Goal: Information Seeking & Learning: Learn about a topic

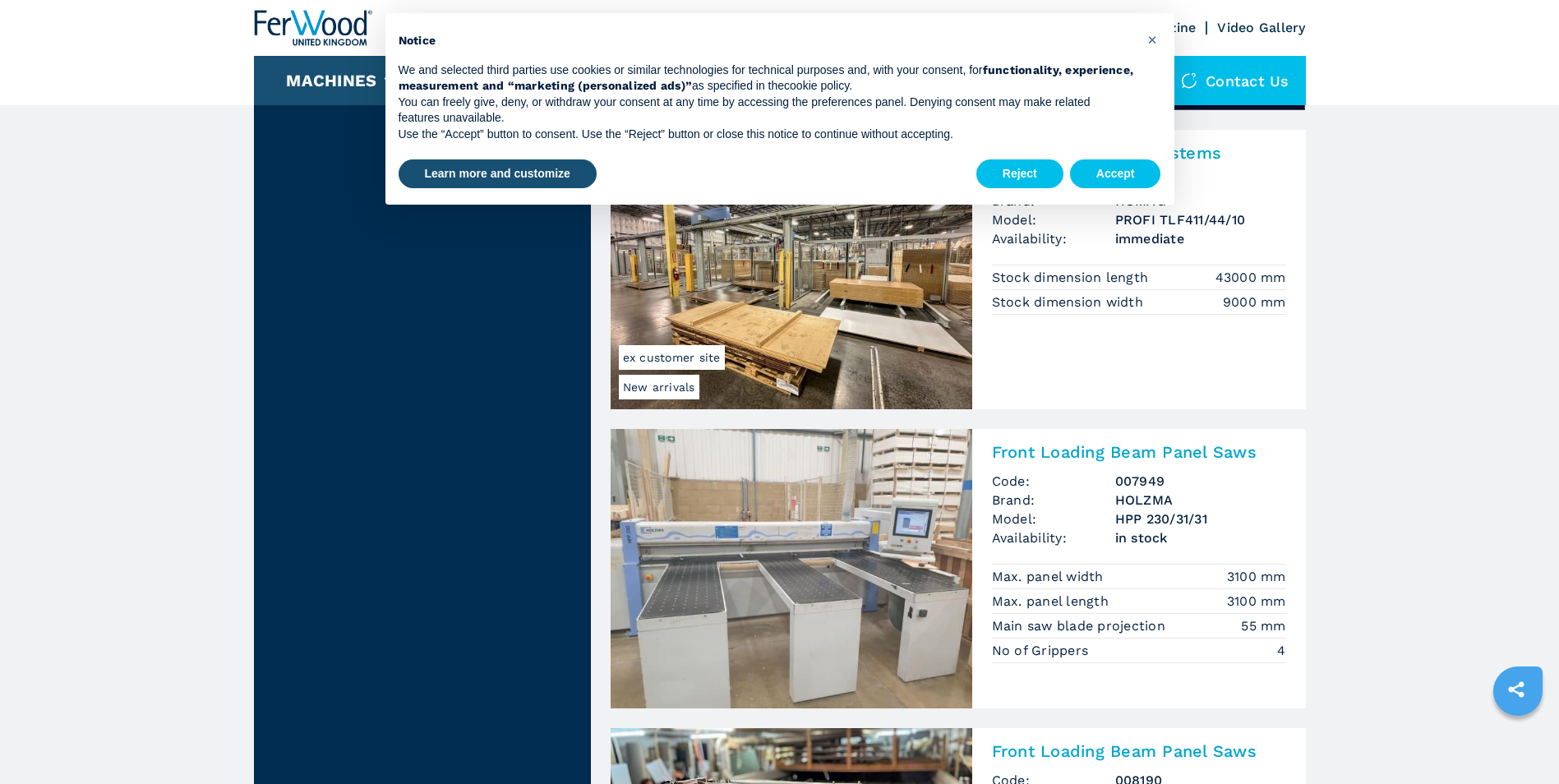
scroll to position [3039, 0]
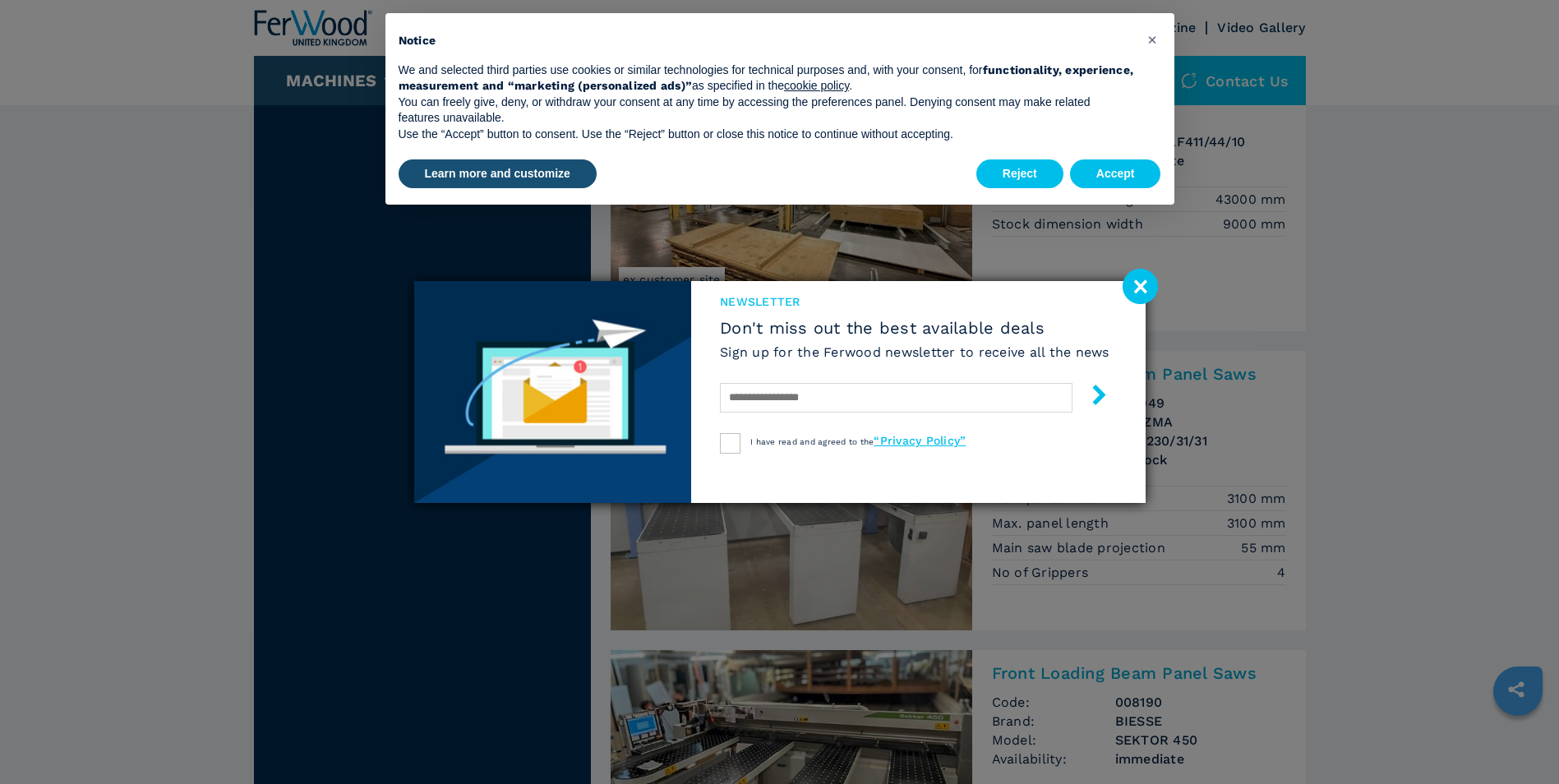
click at [1139, 276] on image at bounding box center [1140, 286] width 36 height 36
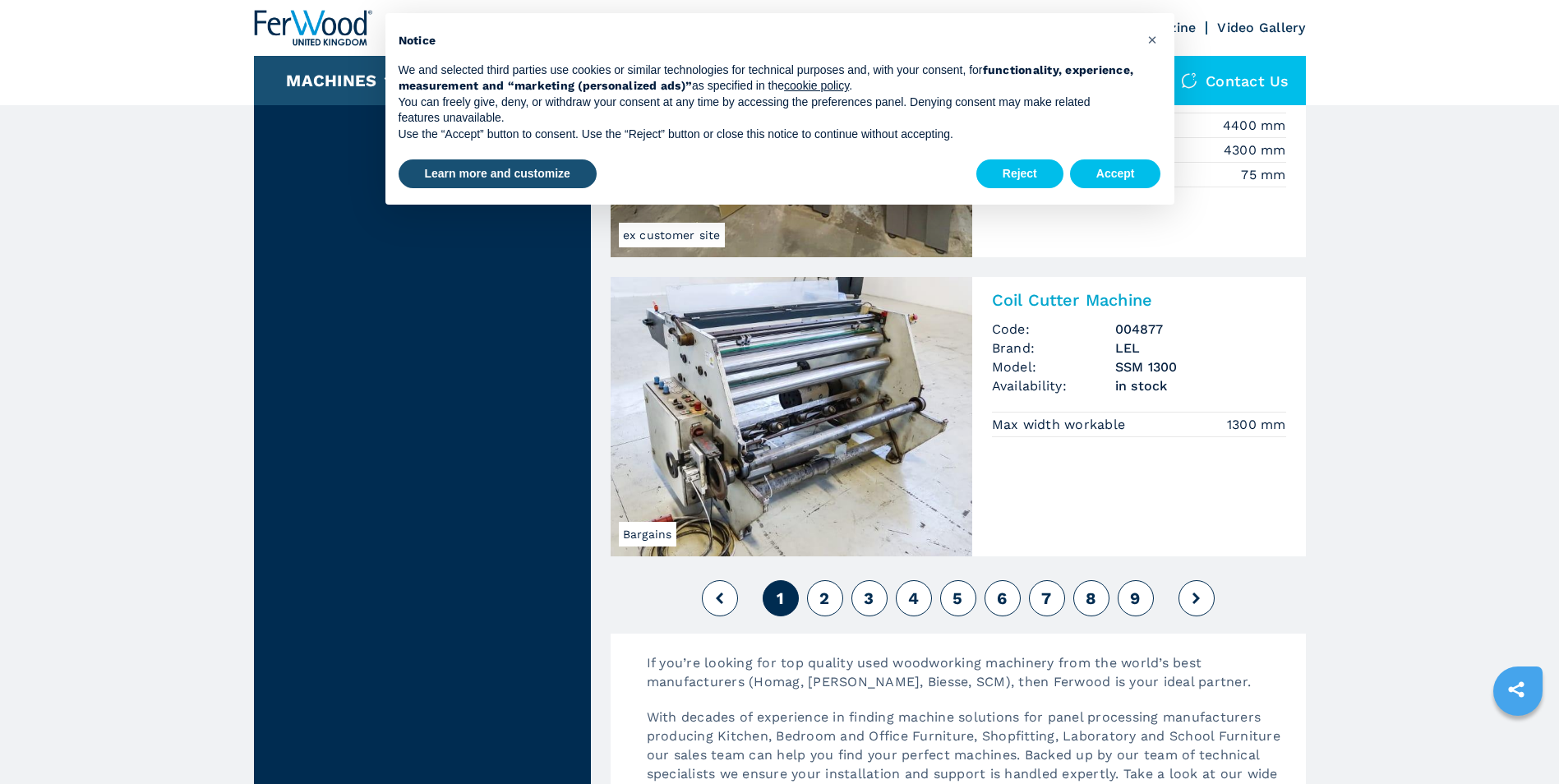
scroll to position [3942, 0]
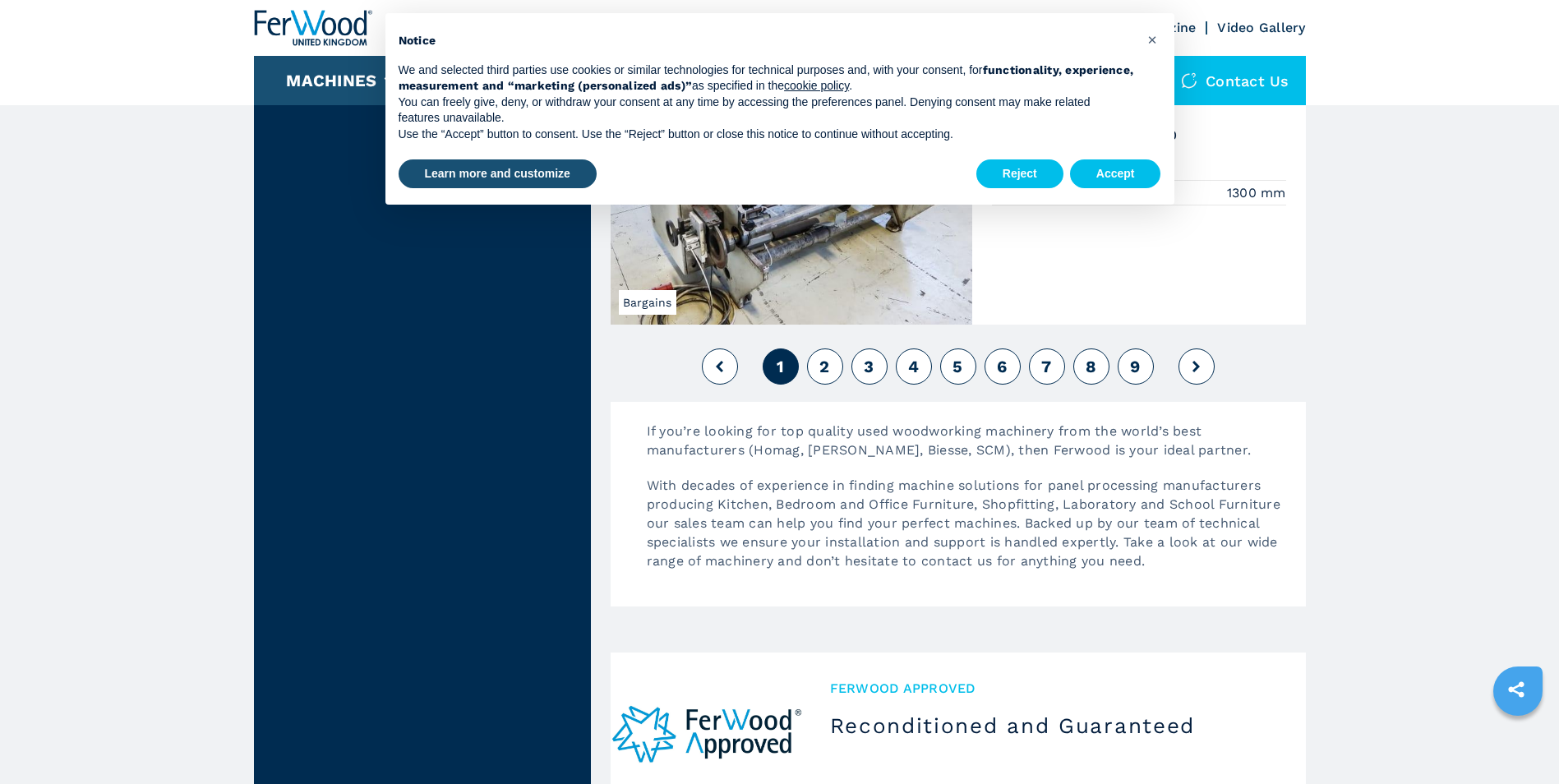
click at [818, 368] on button "2" at bounding box center [824, 365] width 36 height 36
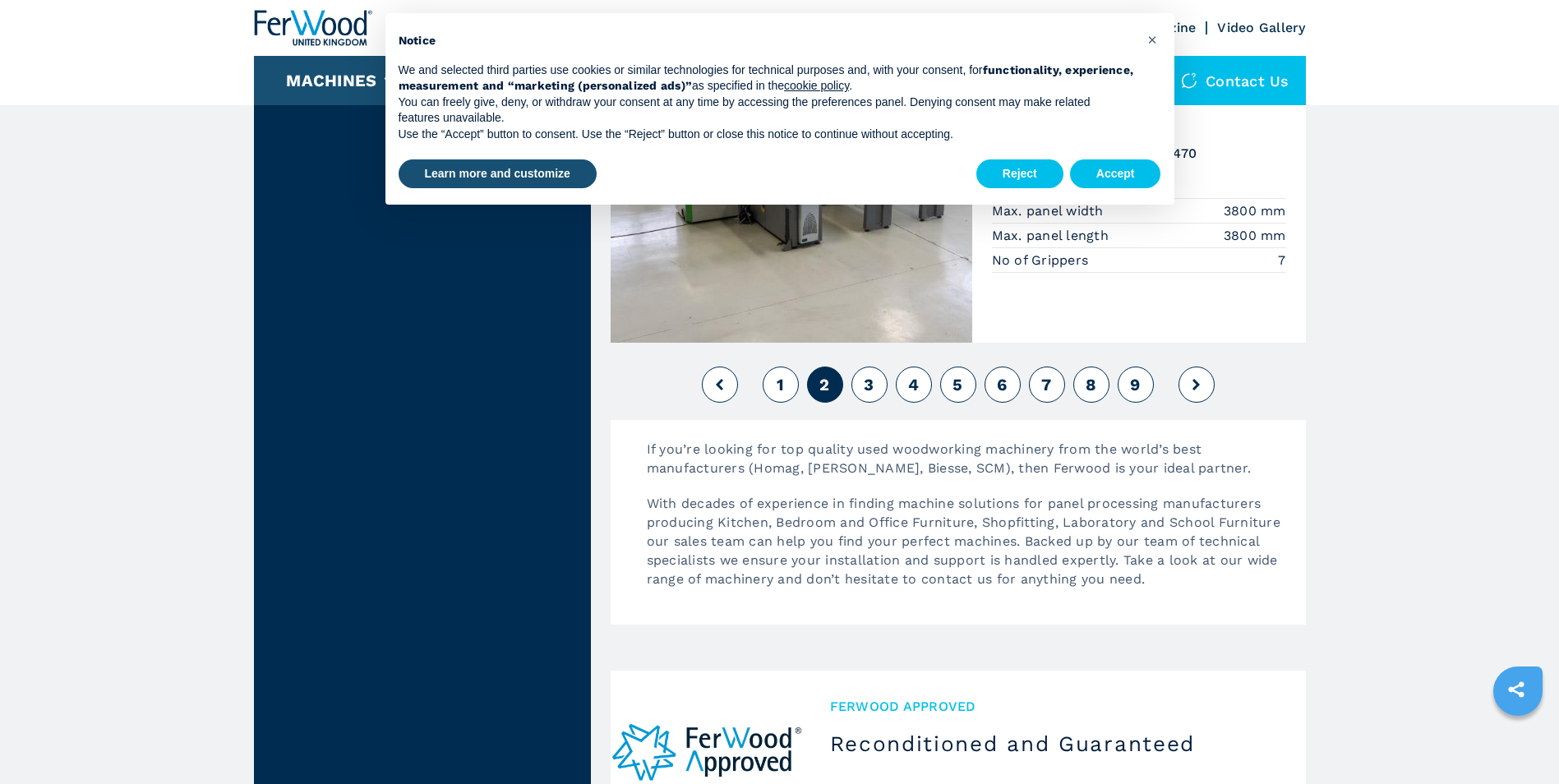
scroll to position [3942, 0]
click at [863, 384] on button "3" at bounding box center [868, 382] width 36 height 36
click at [1014, 168] on button "Reject" at bounding box center [1019, 174] width 87 height 30
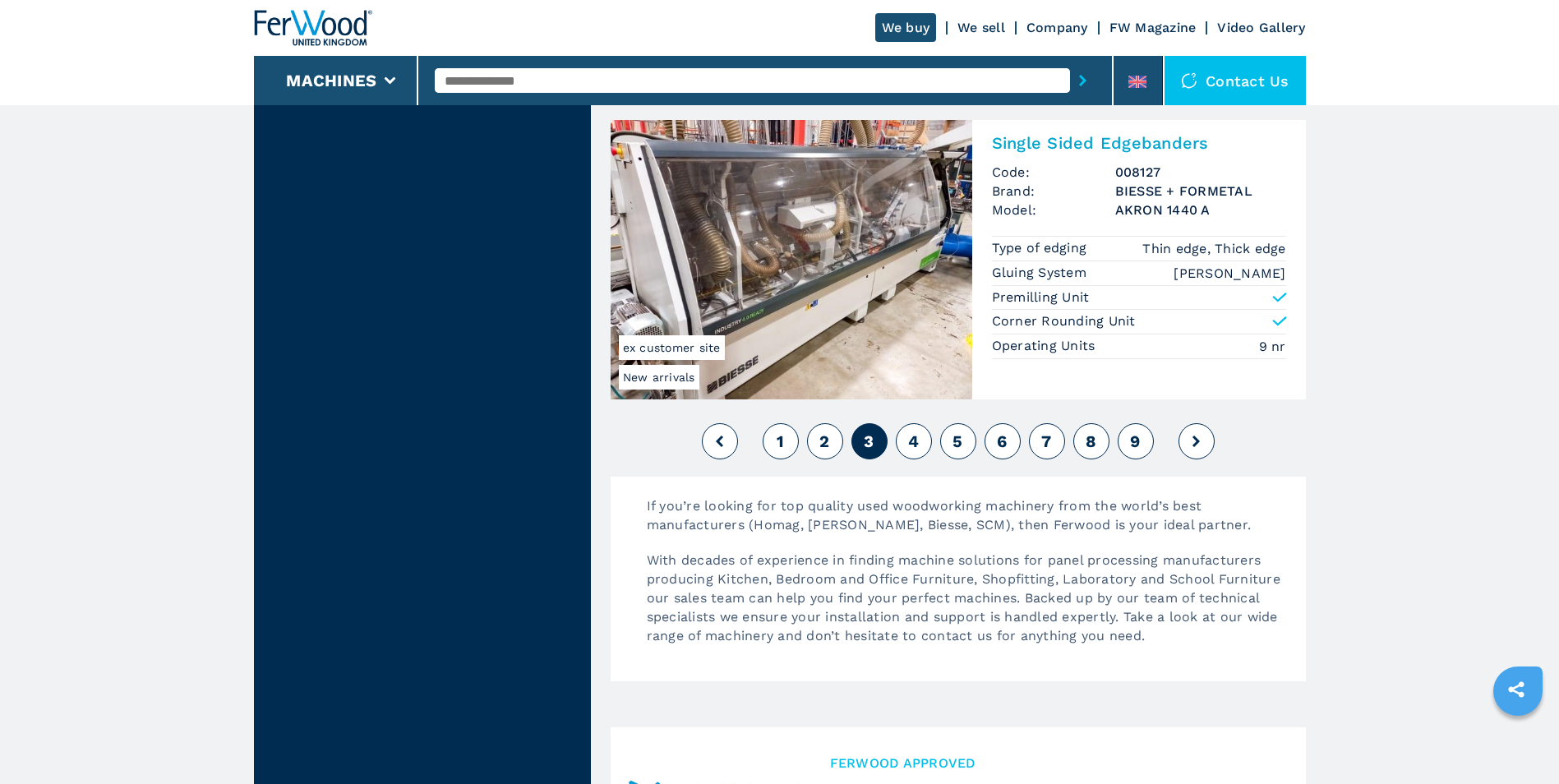
scroll to position [3860, 0]
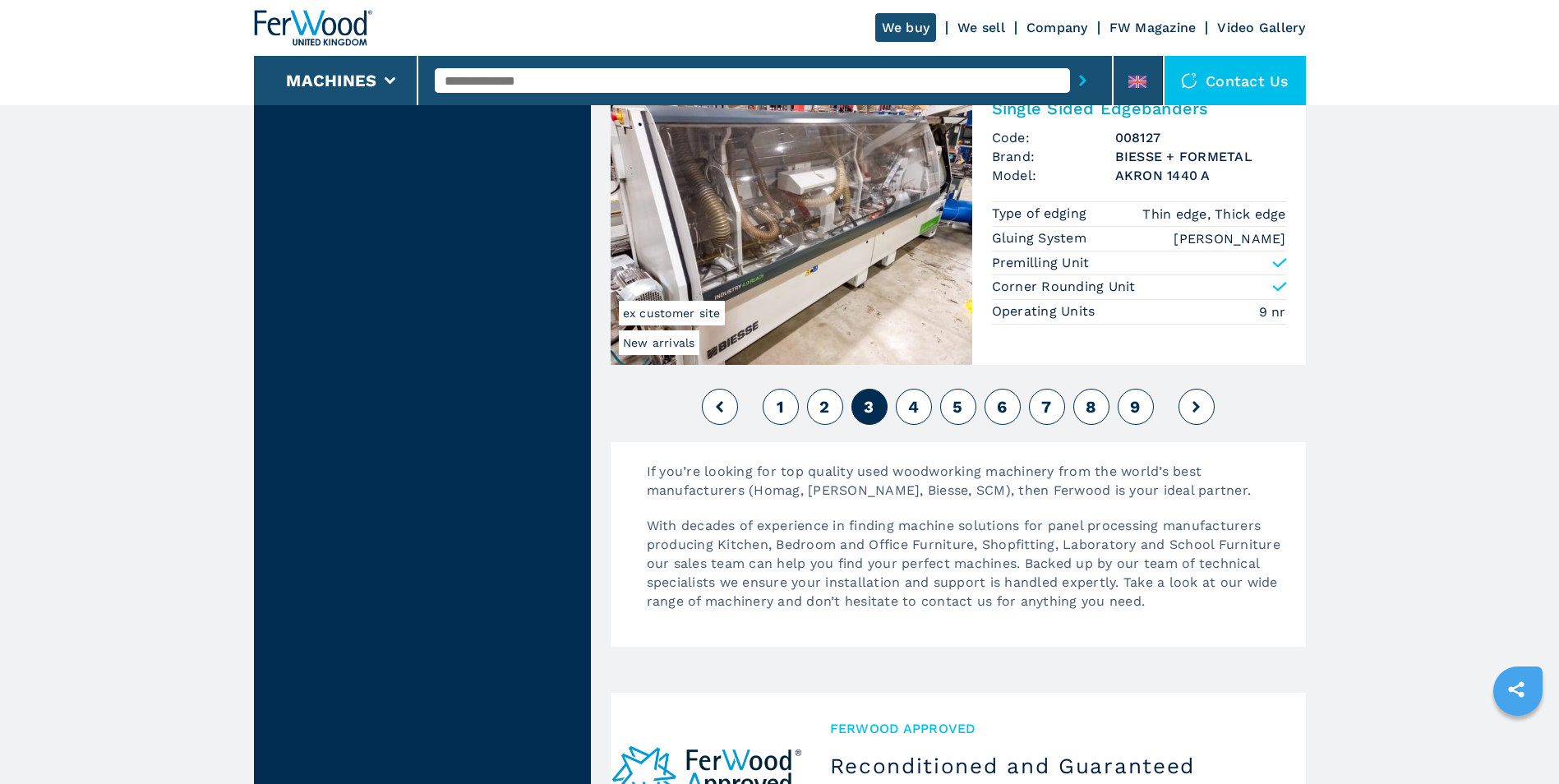
click at [917, 409] on span "4" at bounding box center [913, 406] width 11 height 19
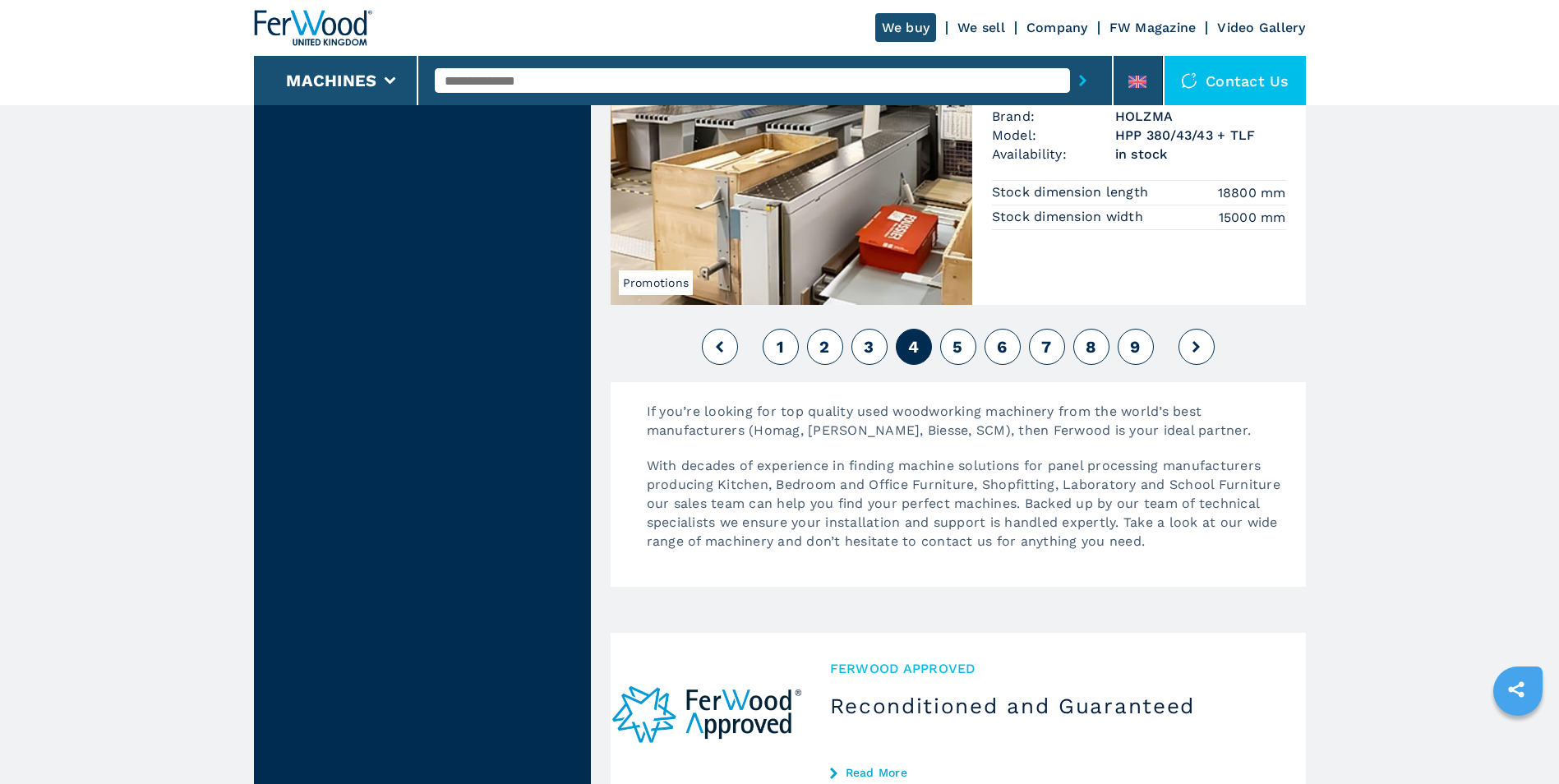
scroll to position [3942, 0]
click at [959, 350] on span "5" at bounding box center [957, 345] width 10 height 19
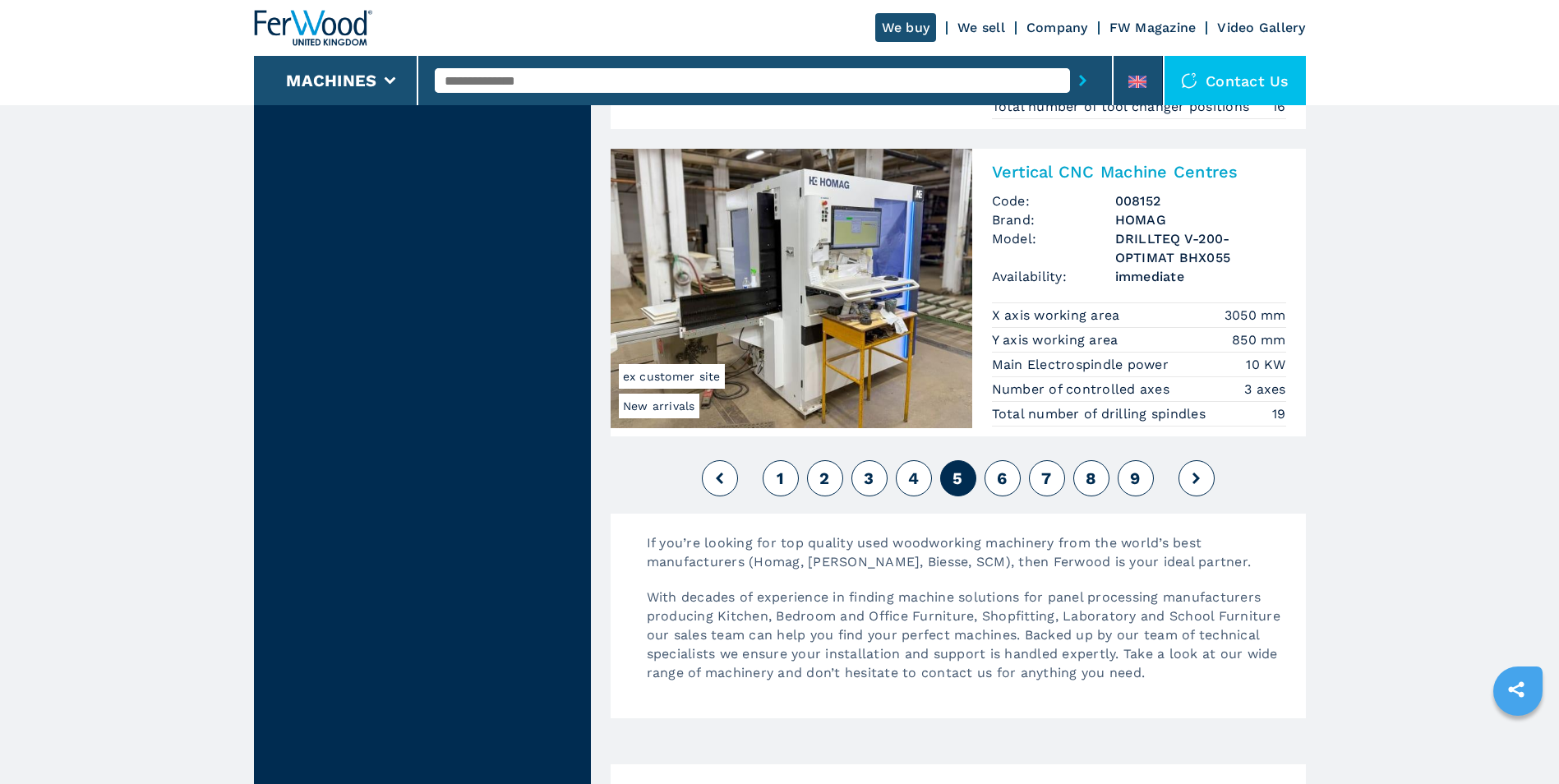
scroll to position [3860, 0]
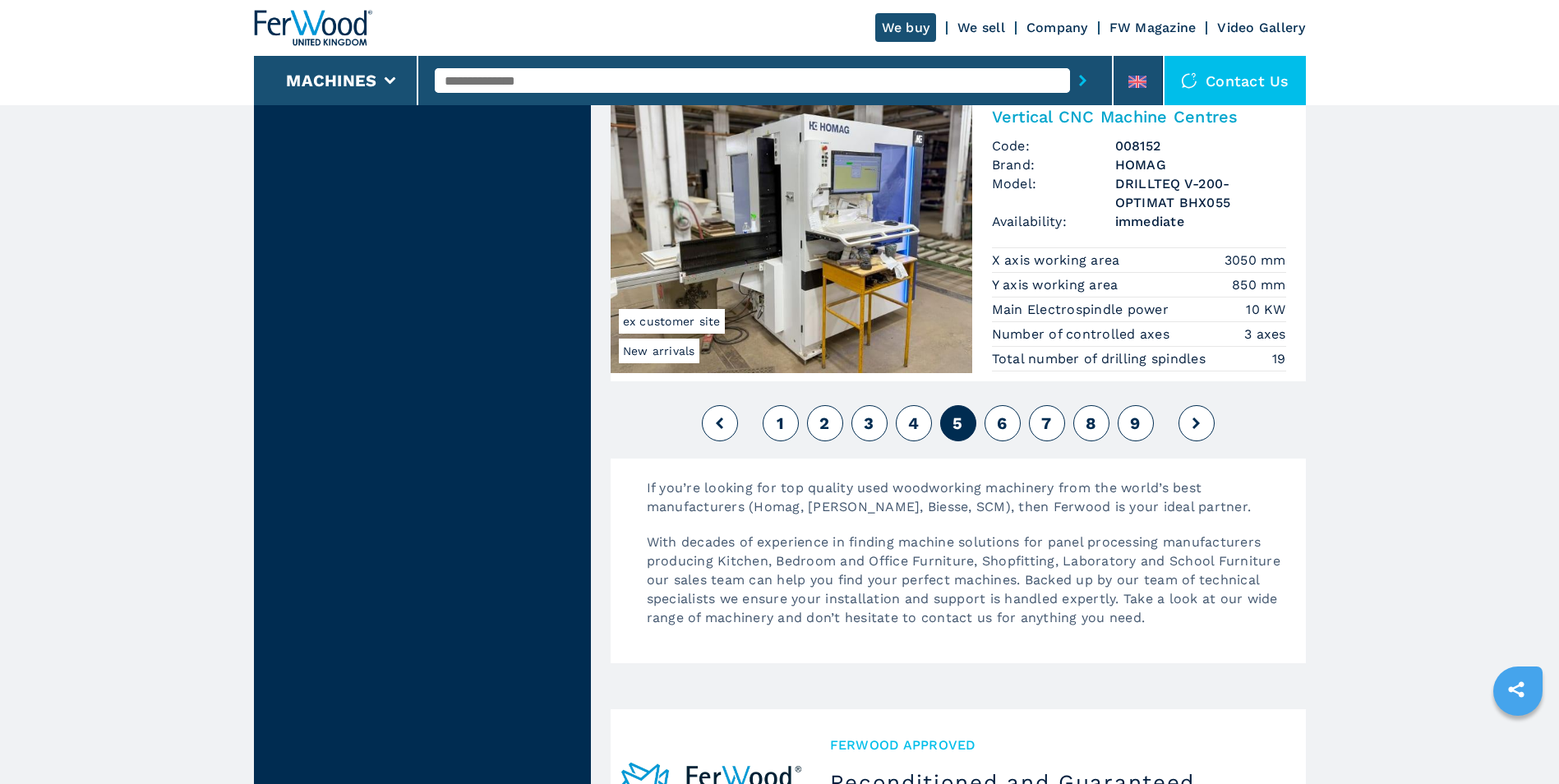
click at [997, 429] on span "6" at bounding box center [1002, 422] width 10 height 19
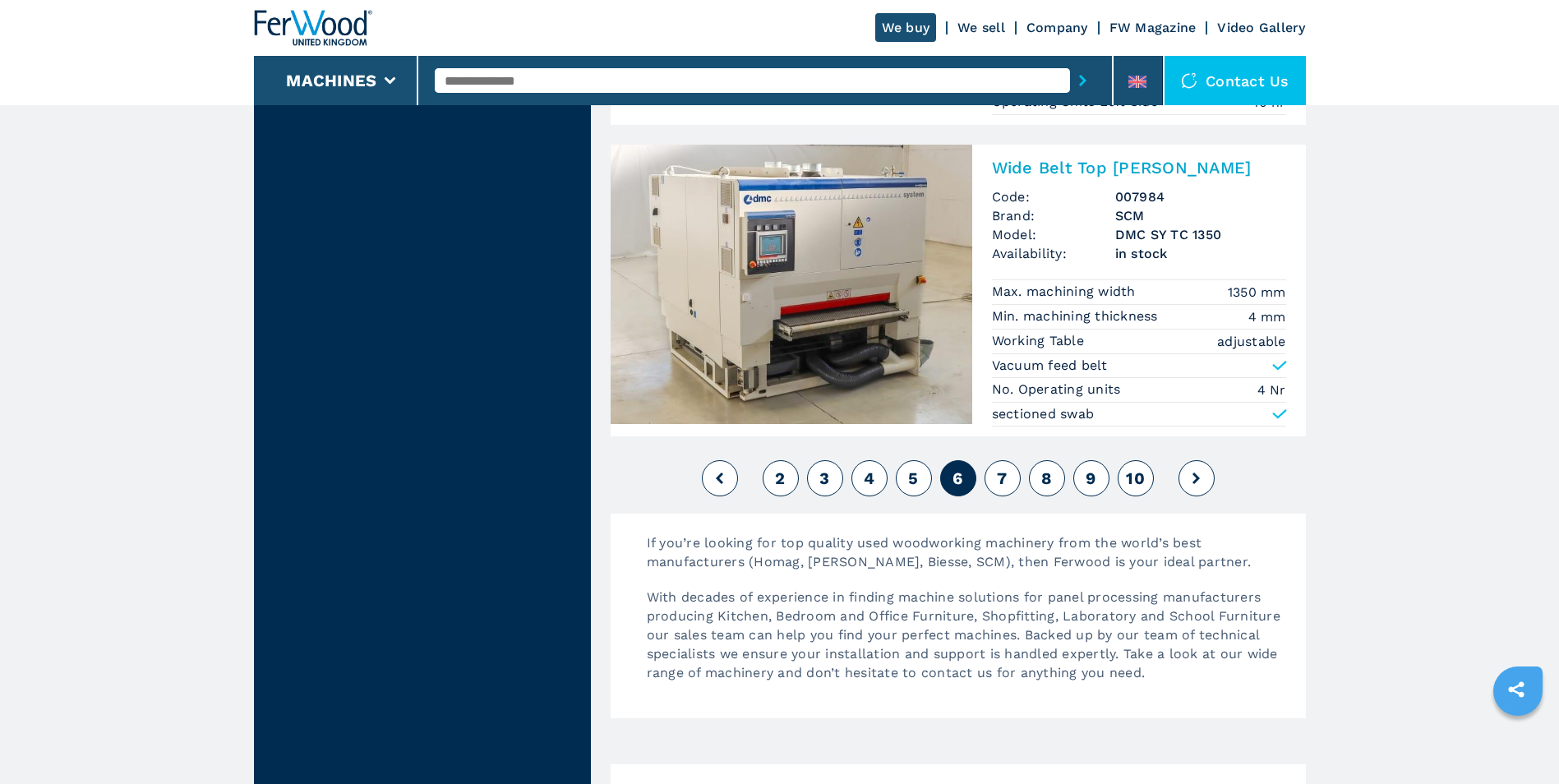
scroll to position [4107, 0]
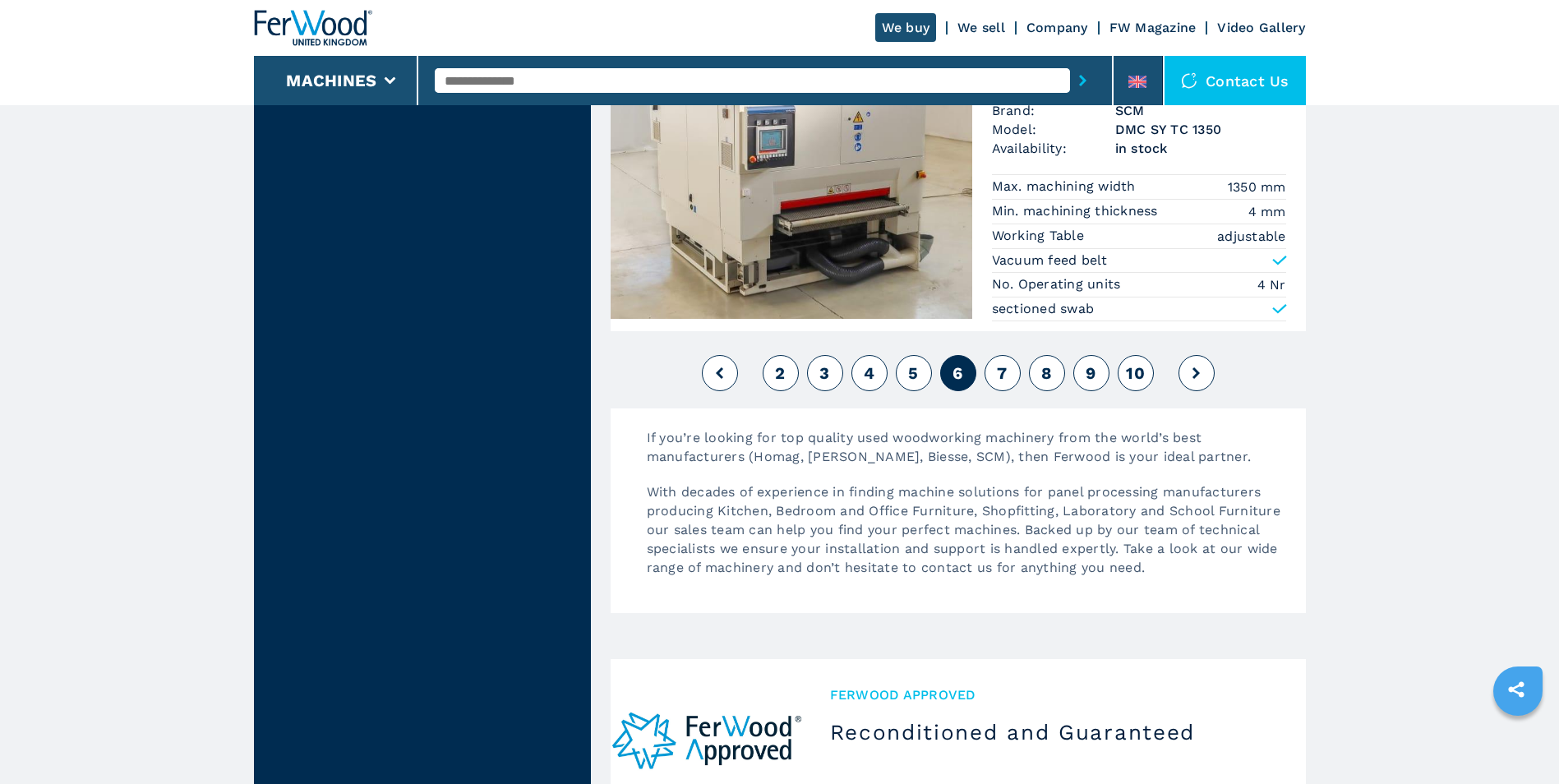
click at [1000, 373] on span "7" at bounding box center [1002, 373] width 10 height 19
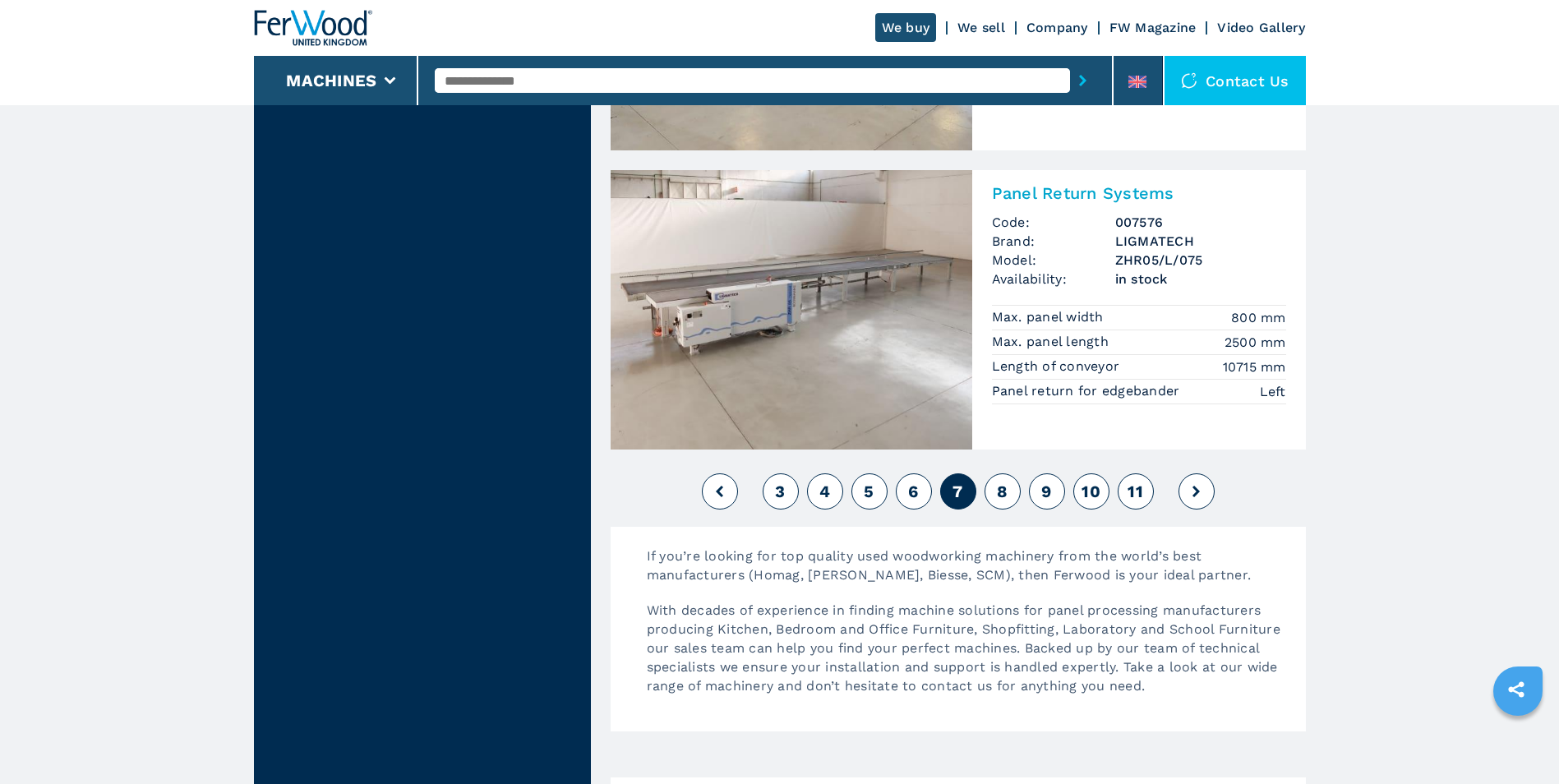
scroll to position [3860, 0]
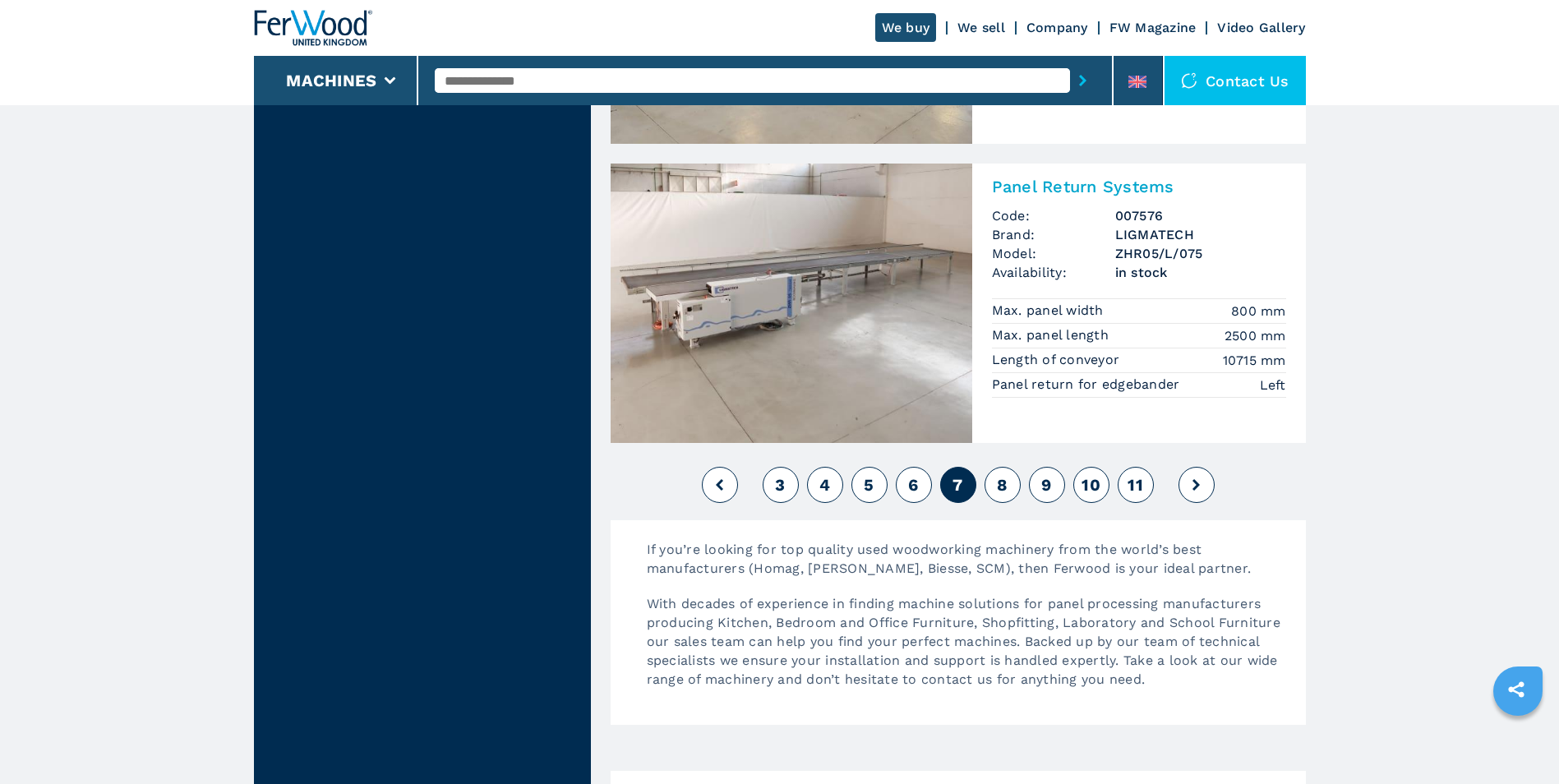
click at [991, 467] on button "8" at bounding box center [1002, 484] width 36 height 36
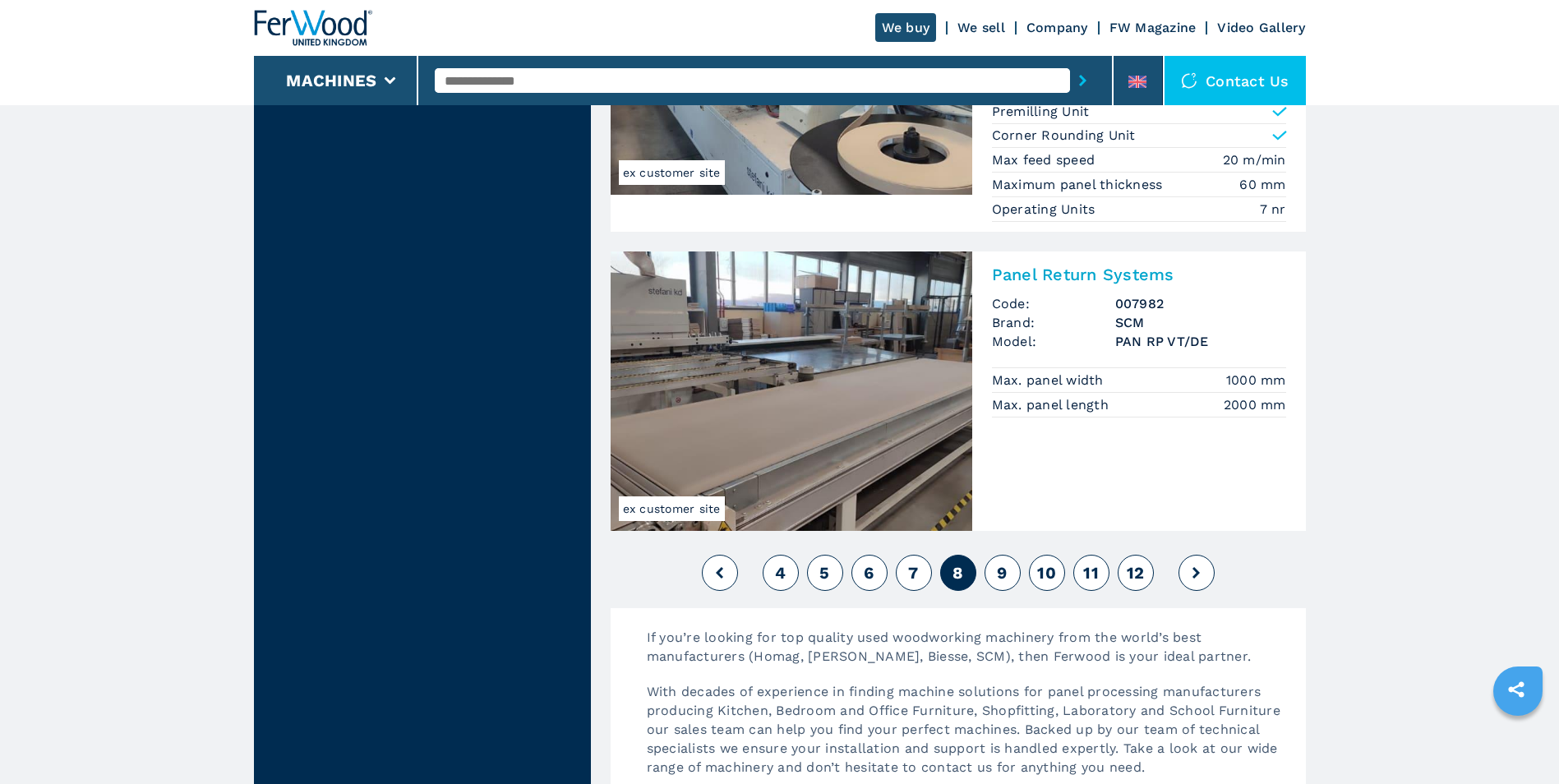
scroll to position [3696, 0]
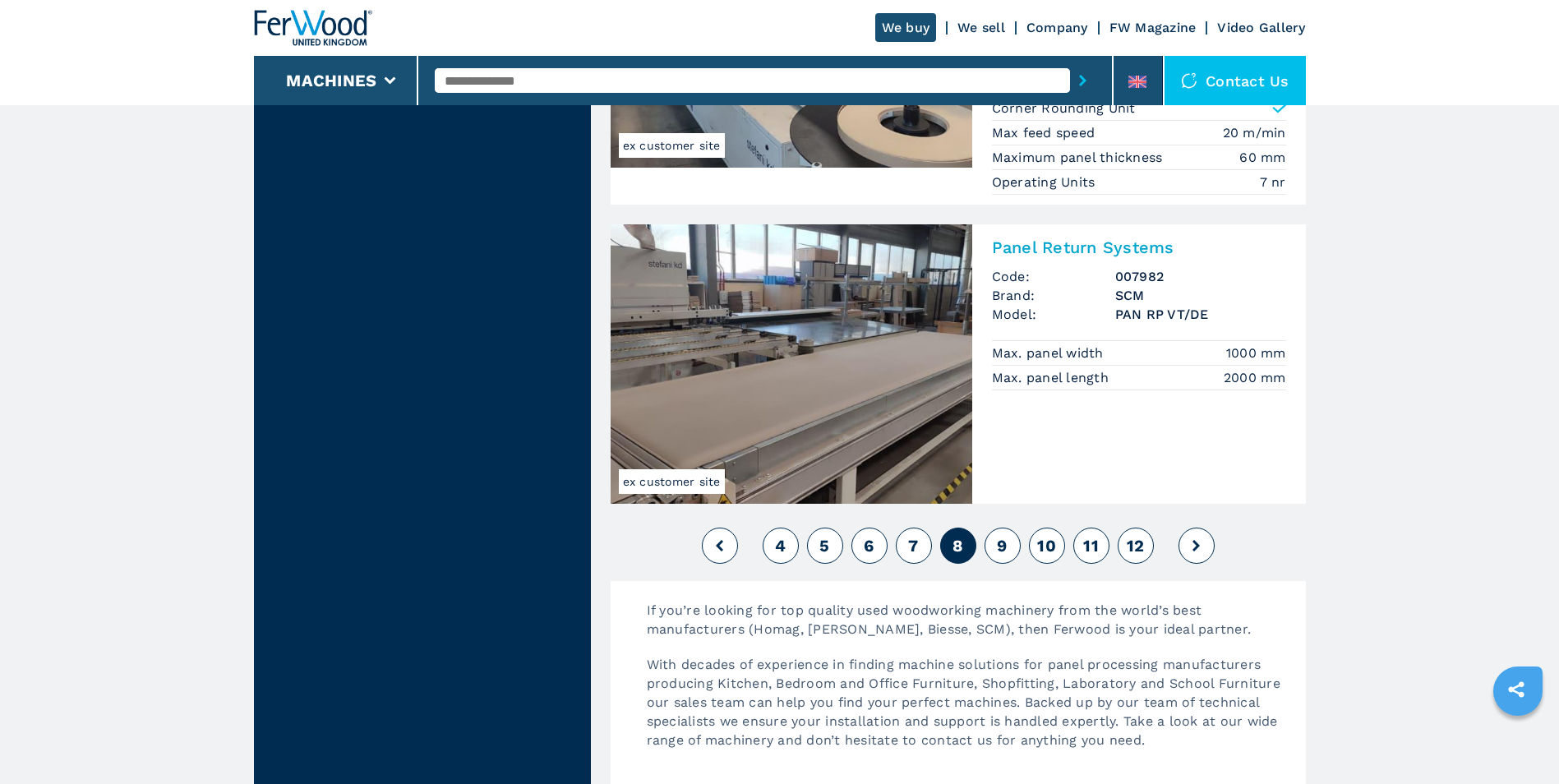
click at [996, 543] on button "9" at bounding box center [1002, 544] width 36 height 36
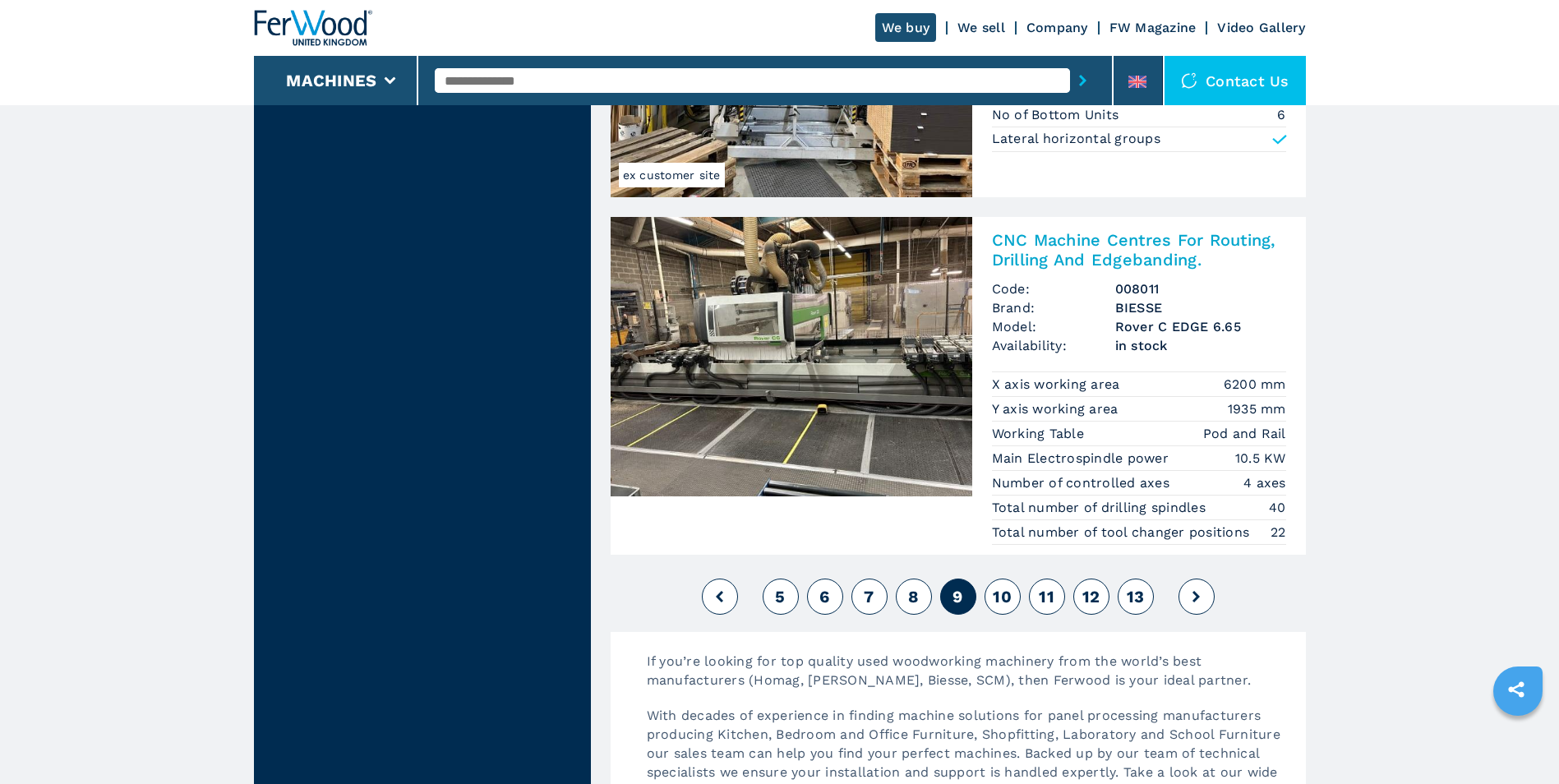
scroll to position [3860, 0]
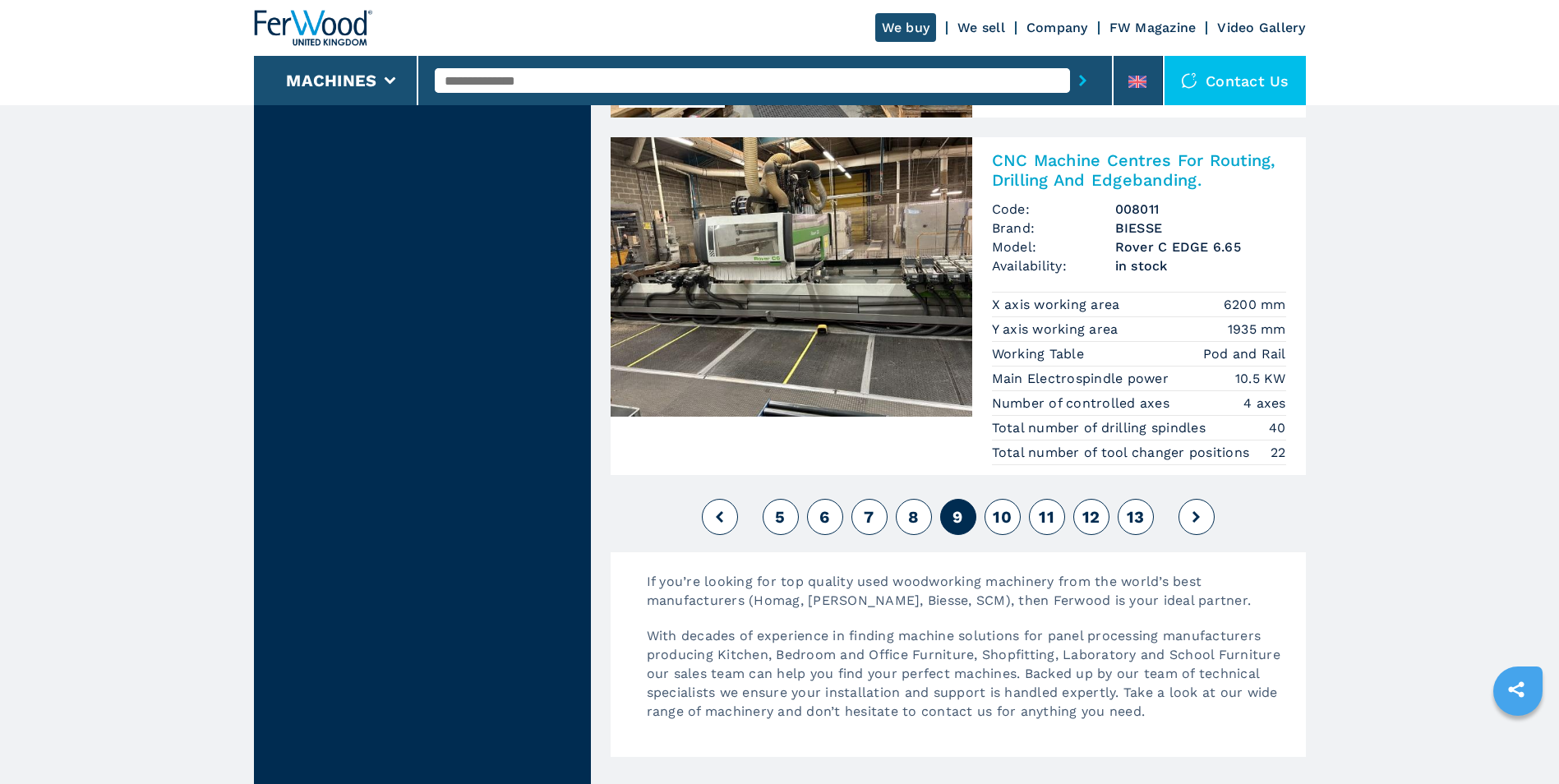
click at [1009, 515] on span "10" at bounding box center [1002, 516] width 19 height 19
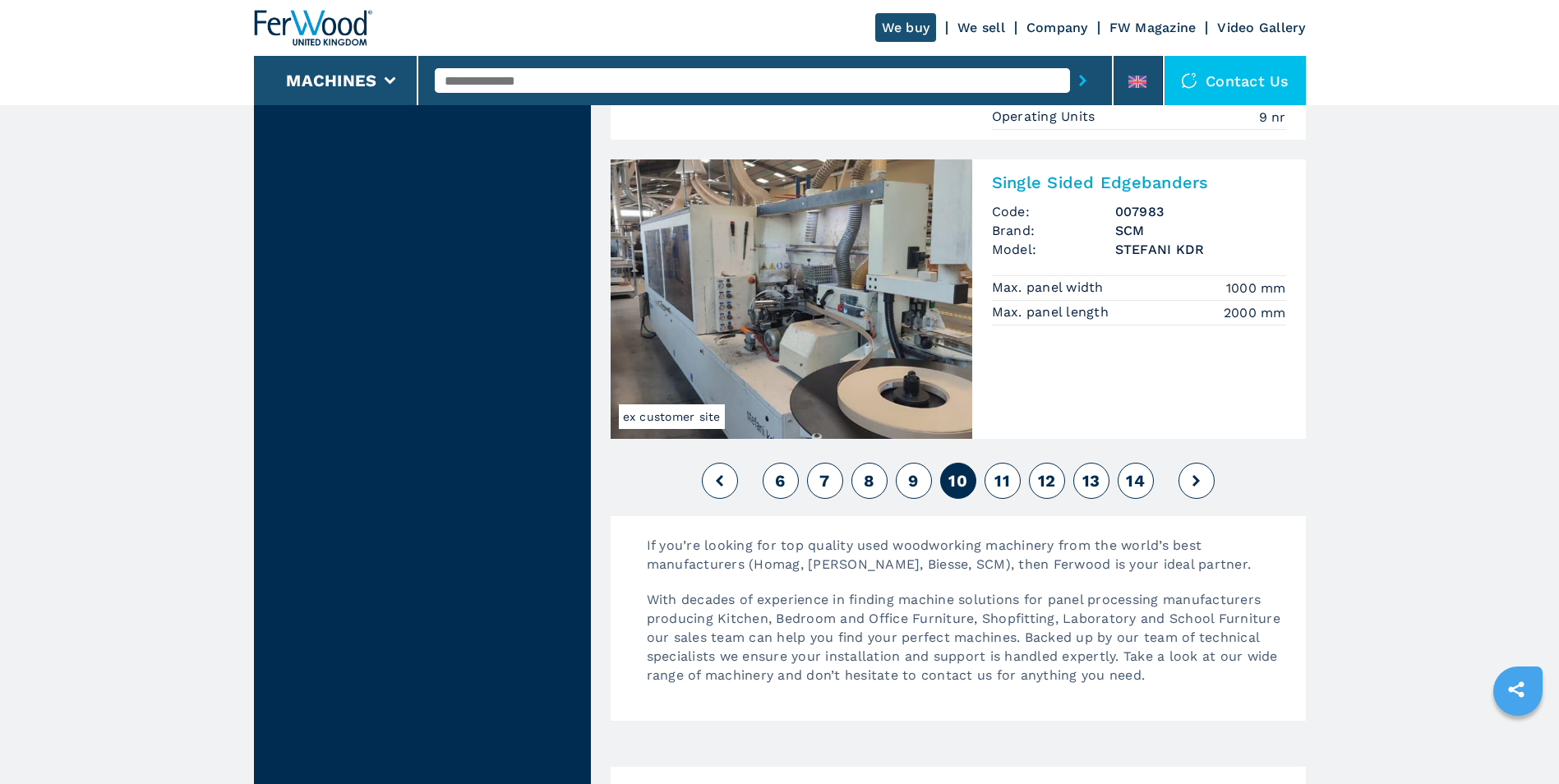
scroll to position [4024, 0]
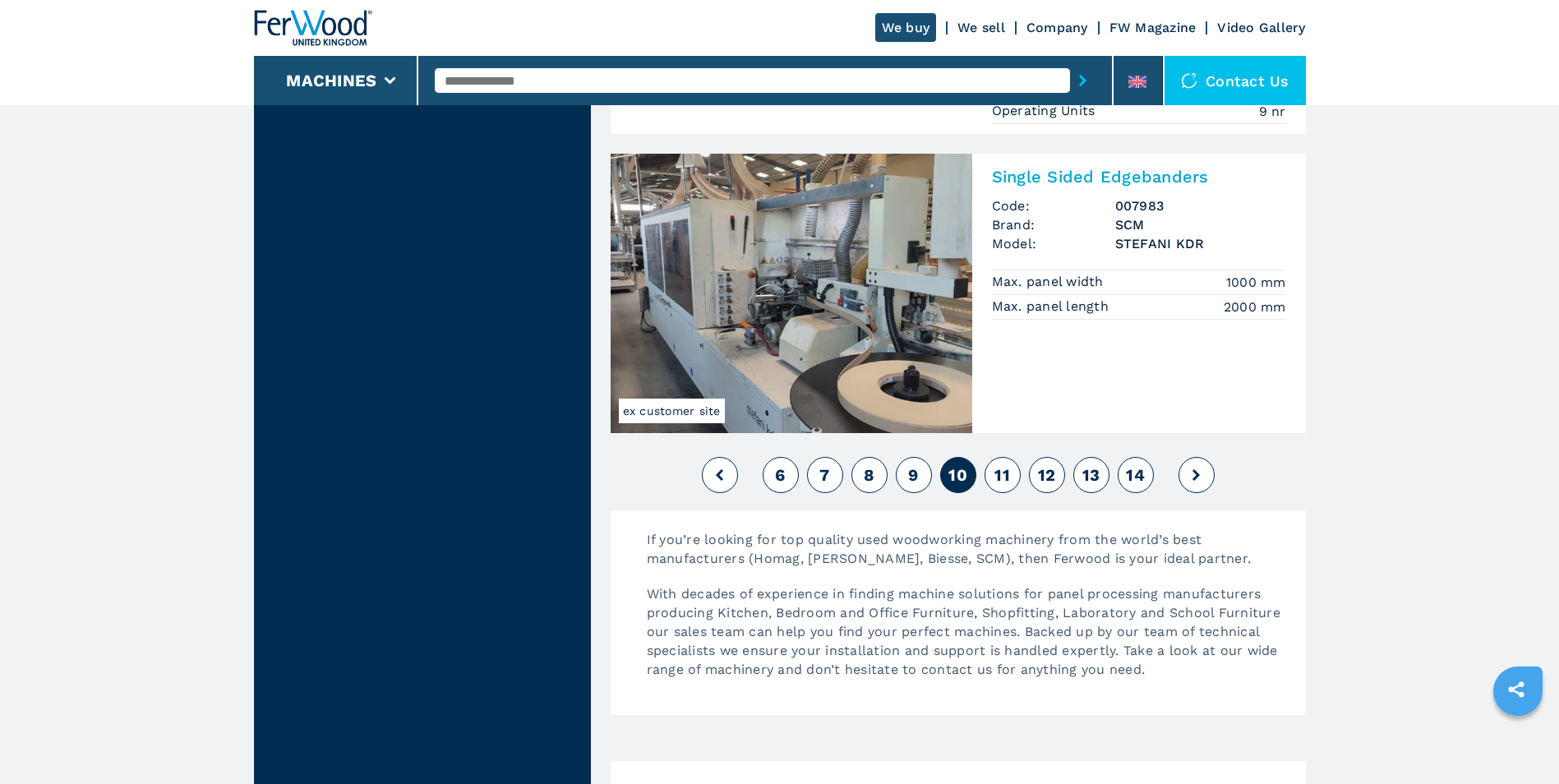
click at [999, 470] on span "11" at bounding box center [1002, 475] width 15 height 19
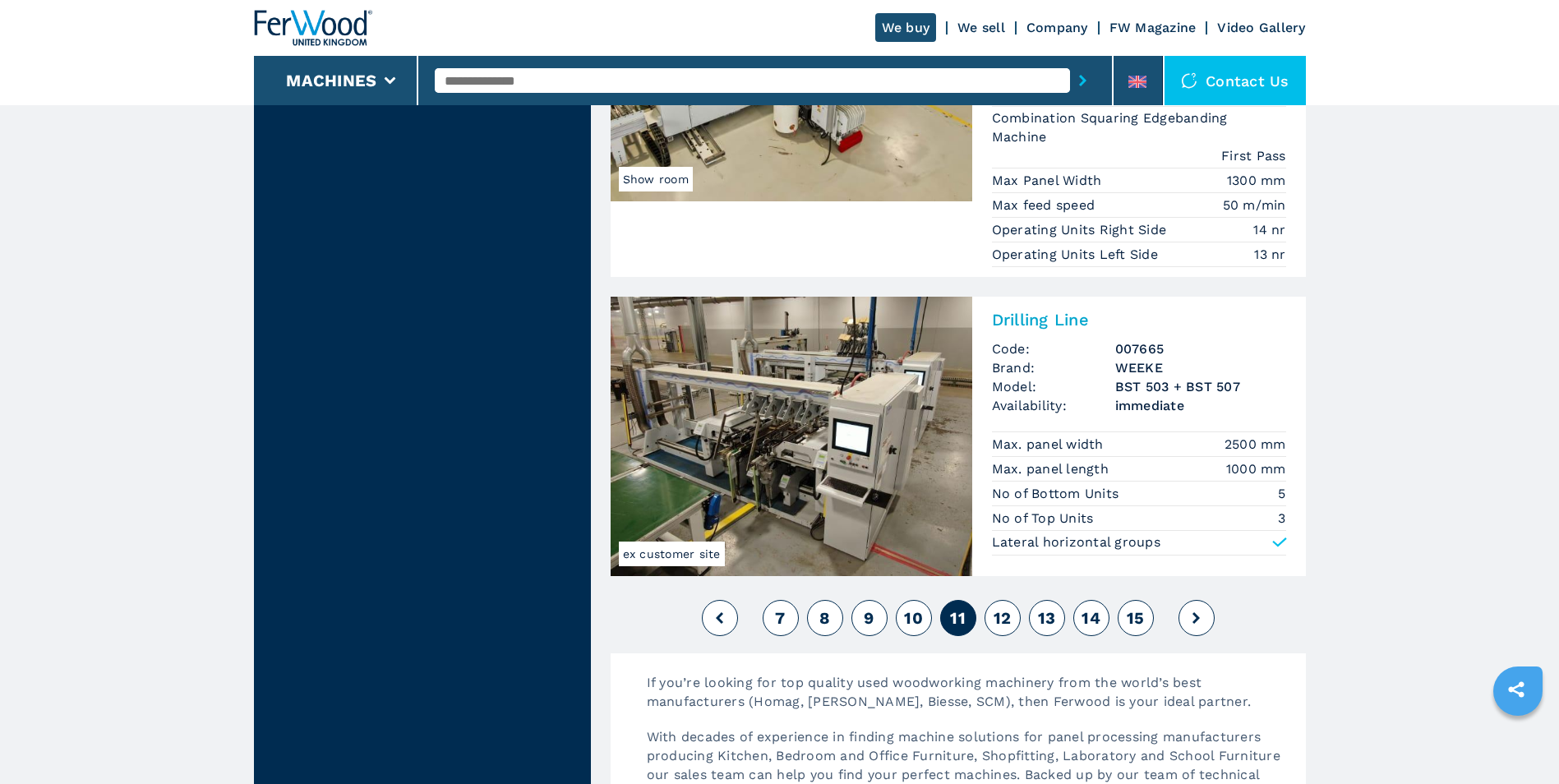
scroll to position [3942, 0]
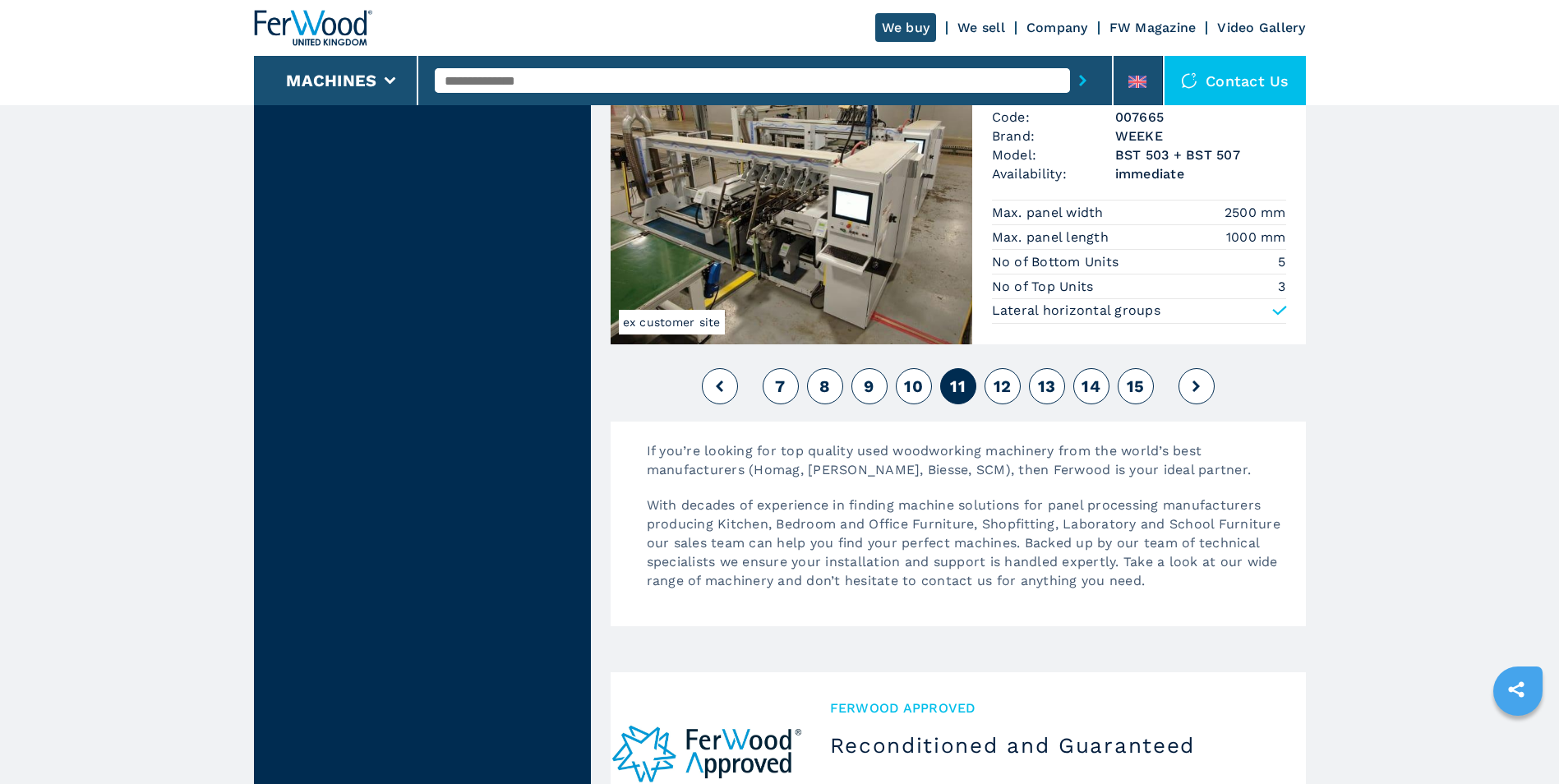
click at [1004, 383] on span "12" at bounding box center [1002, 386] width 18 height 19
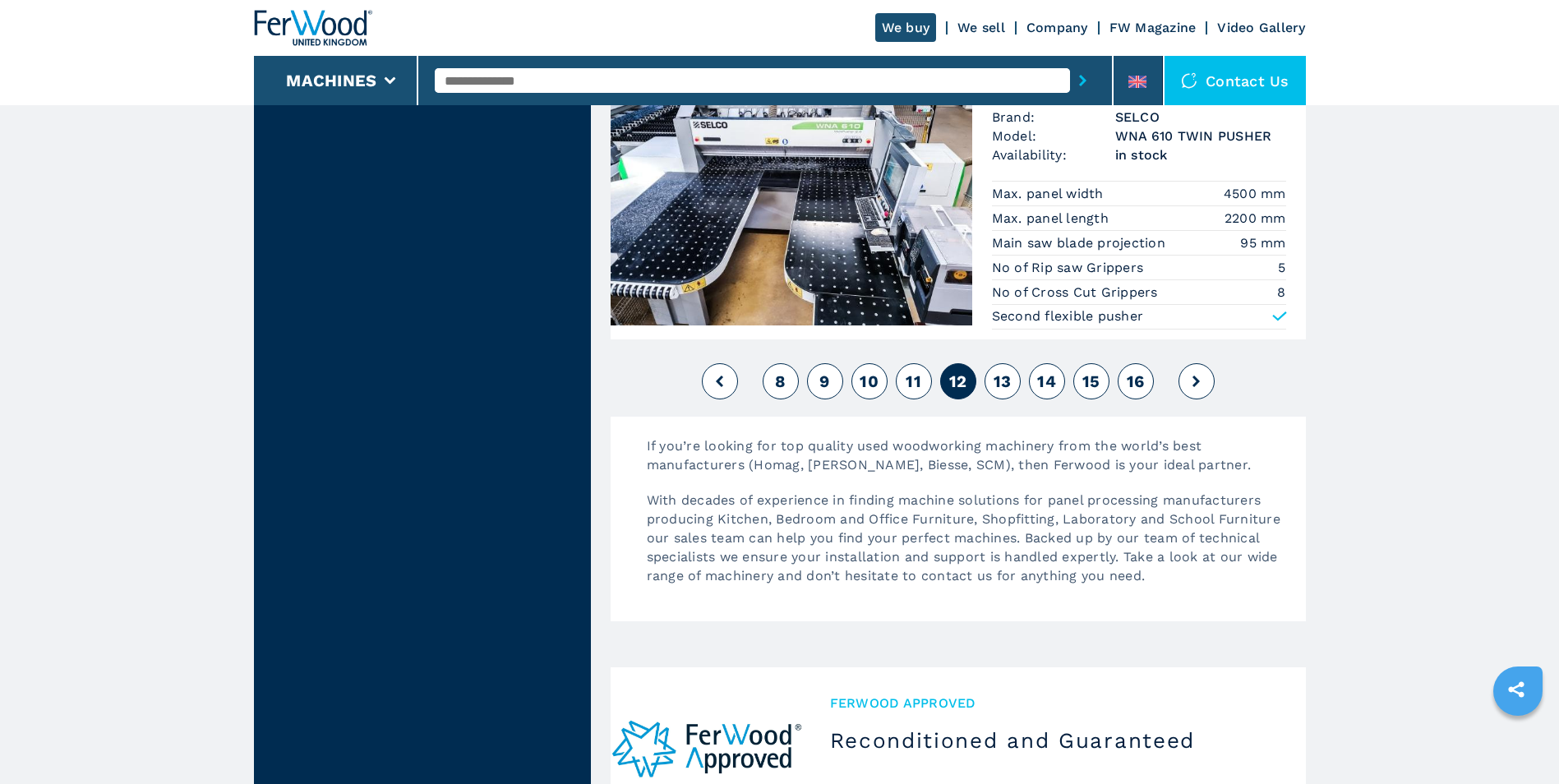
scroll to position [4024, 0]
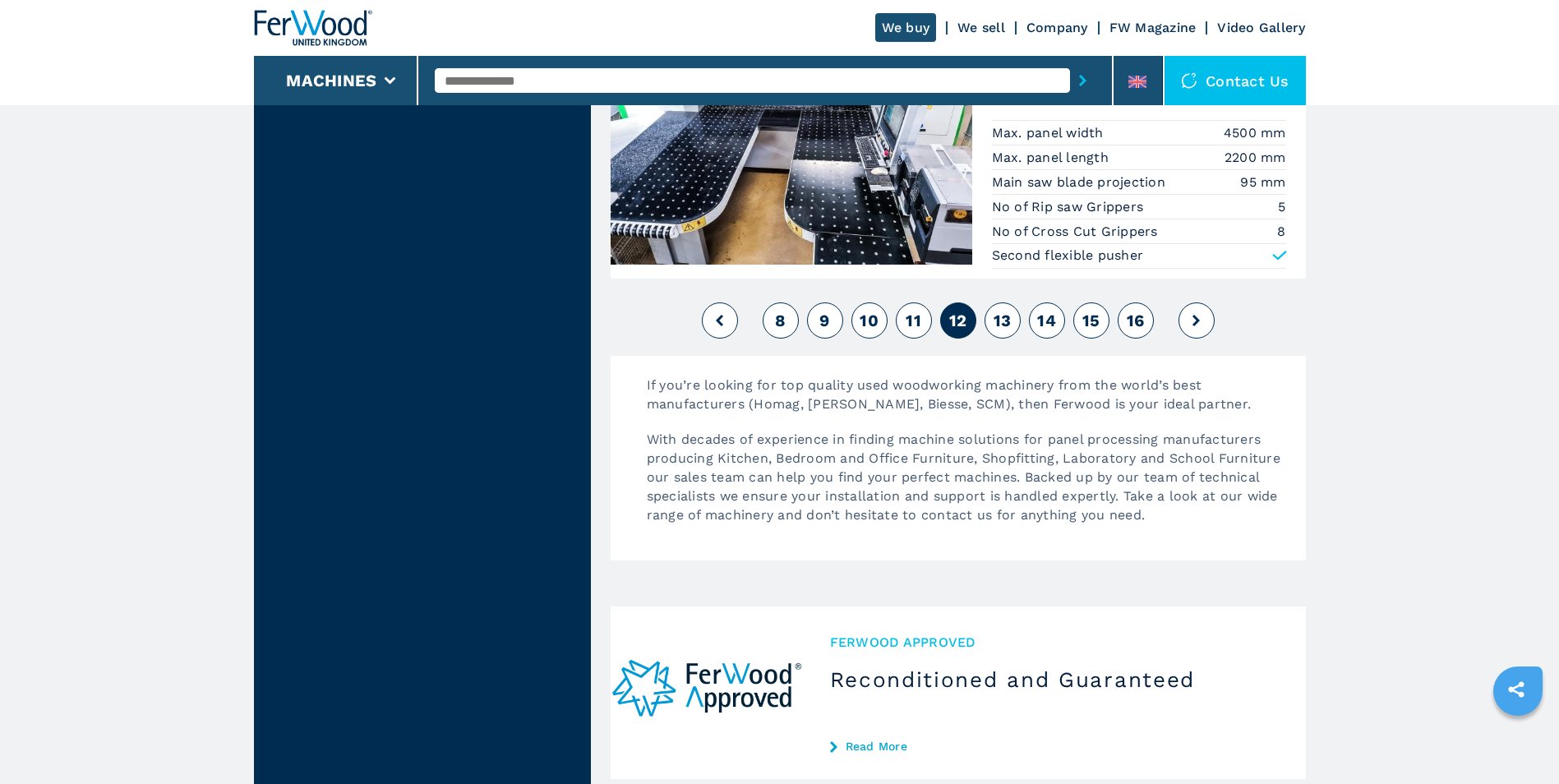
click at [998, 310] on span "13" at bounding box center [1002, 320] width 18 height 19
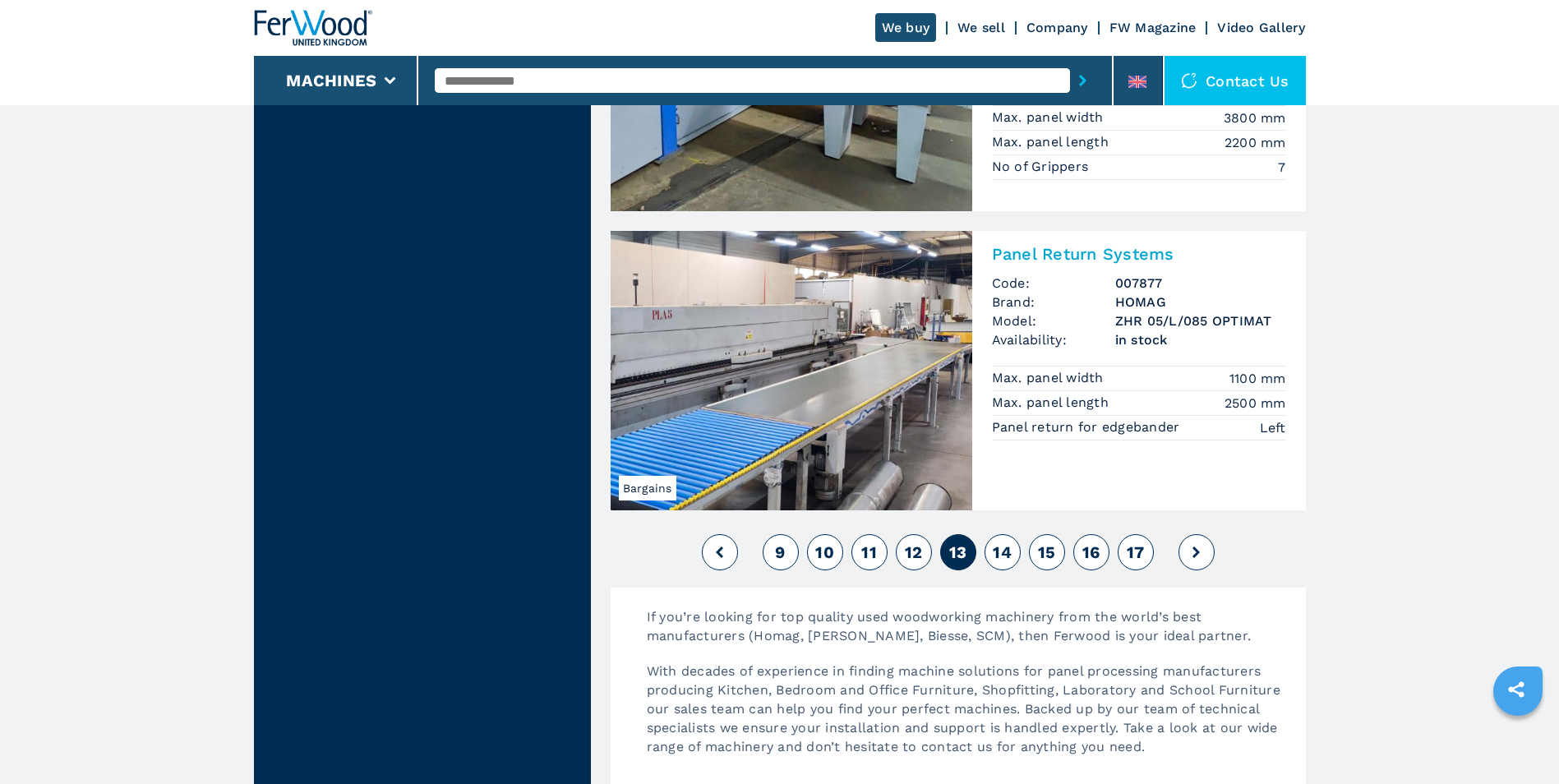
scroll to position [3860, 0]
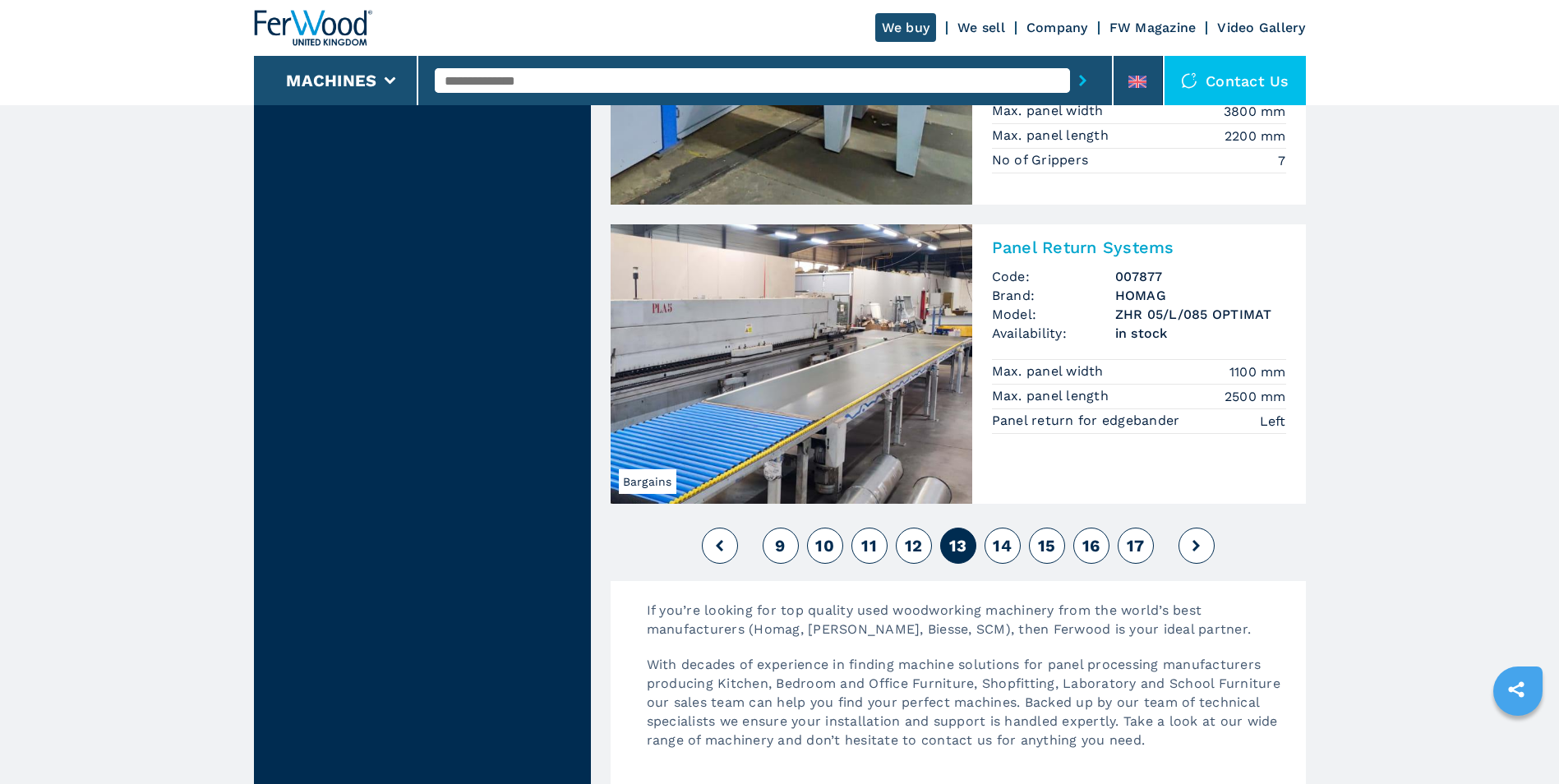
click at [1005, 544] on span "14" at bounding box center [1002, 545] width 19 height 19
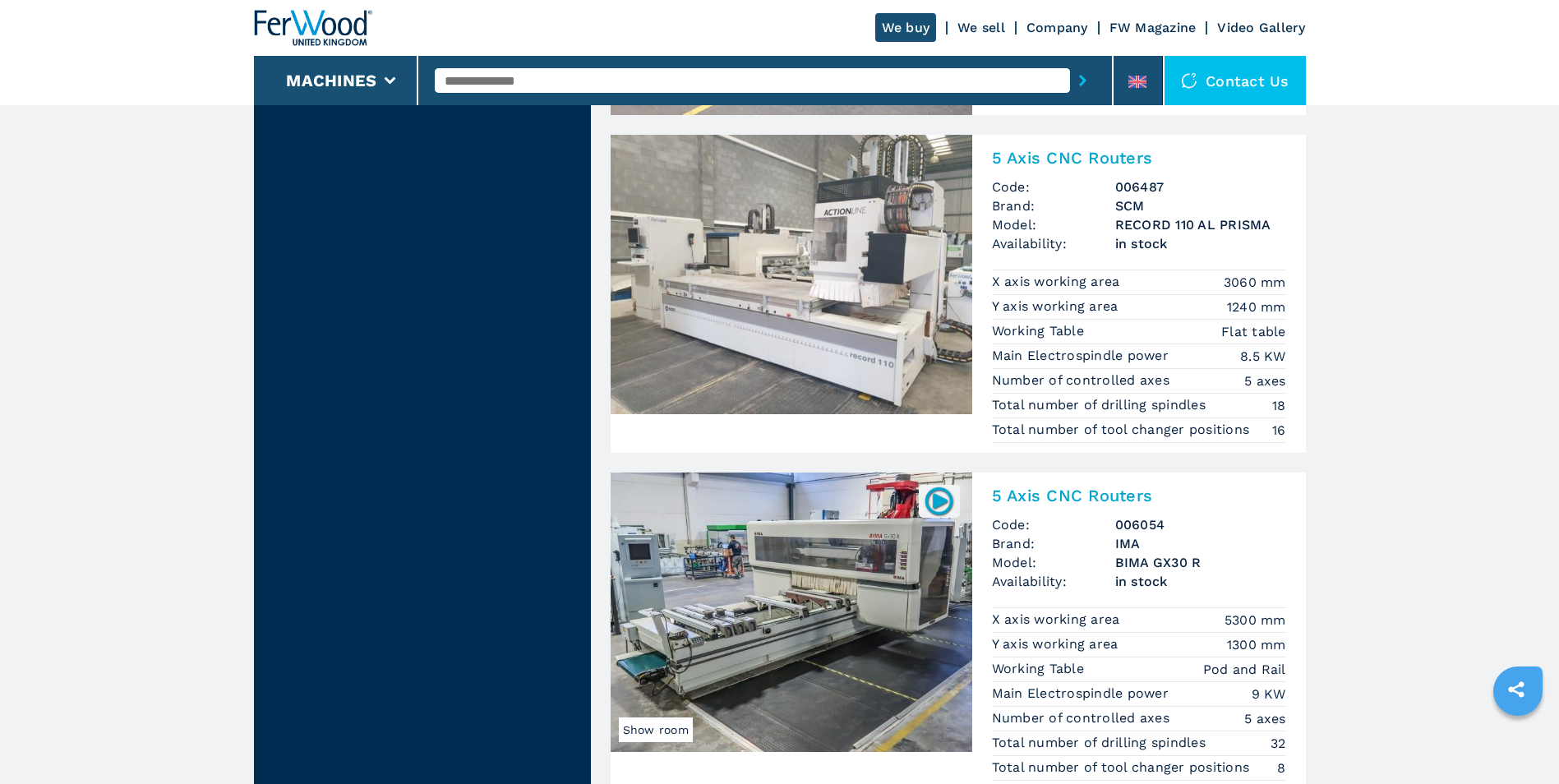
scroll to position [3039, 0]
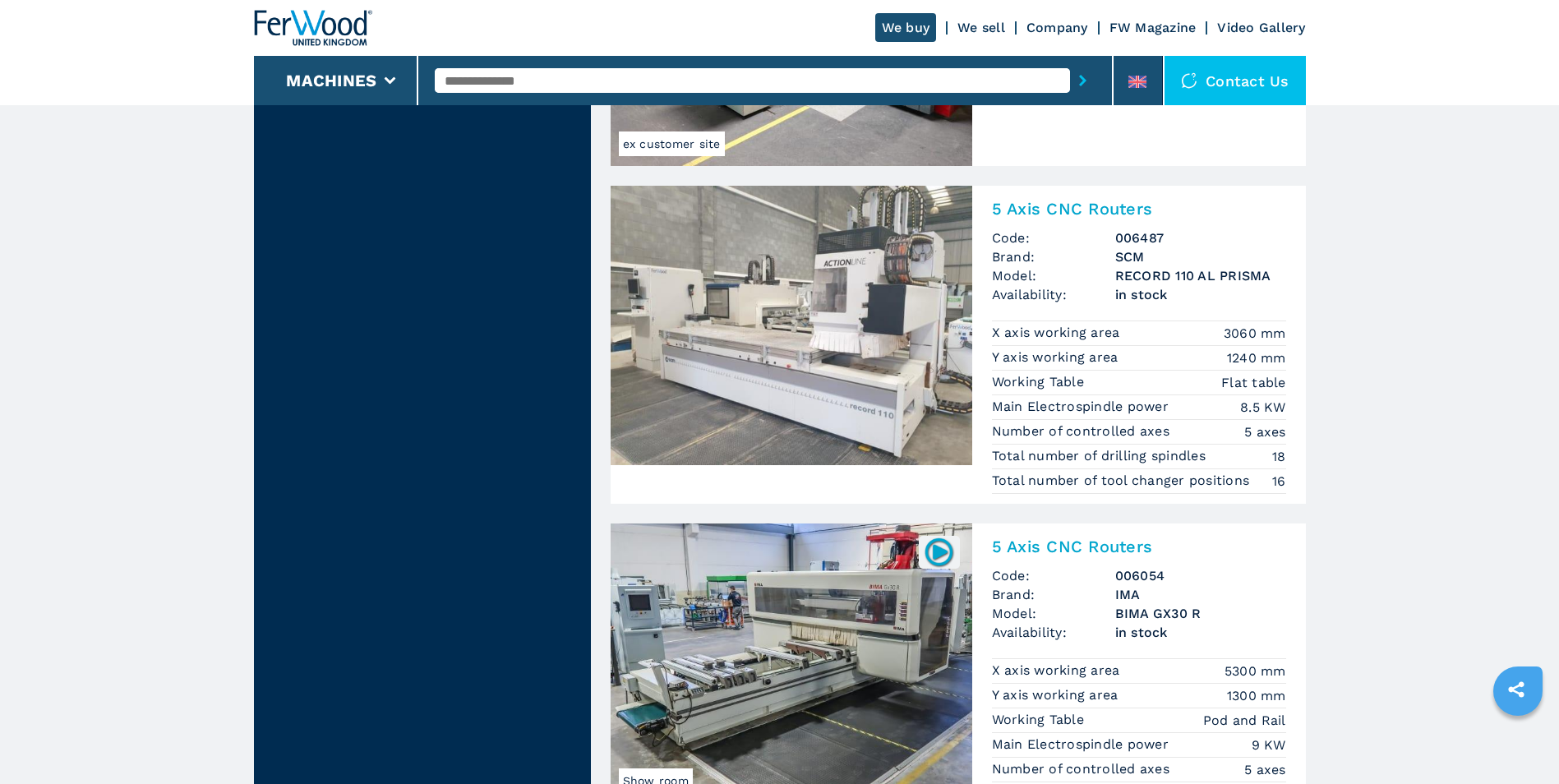
click at [518, 83] on input "text" at bounding box center [751, 80] width 635 height 24
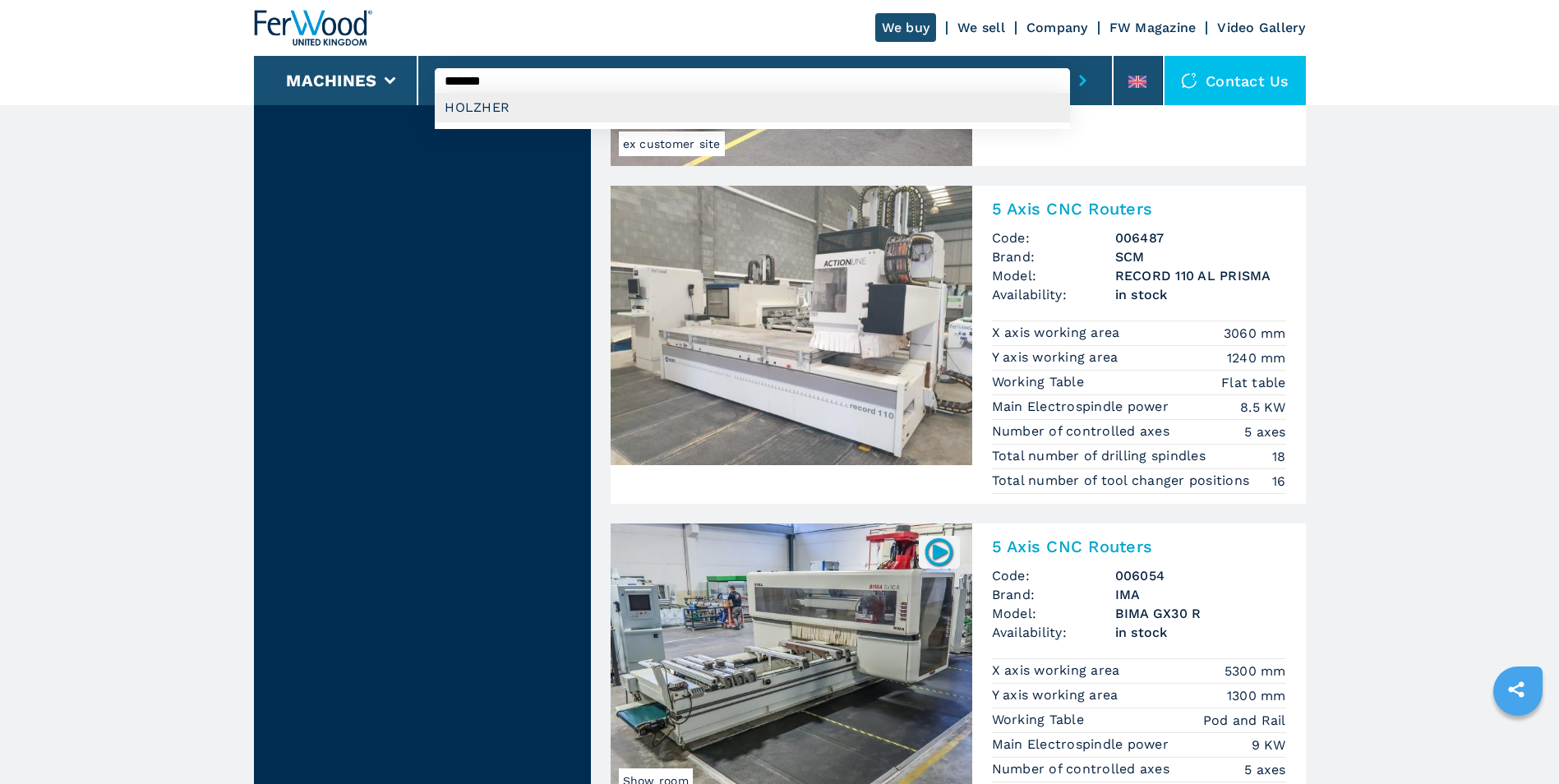
click at [516, 100] on div "HOLZHER" at bounding box center [751, 107] width 635 height 30
type input "*******"
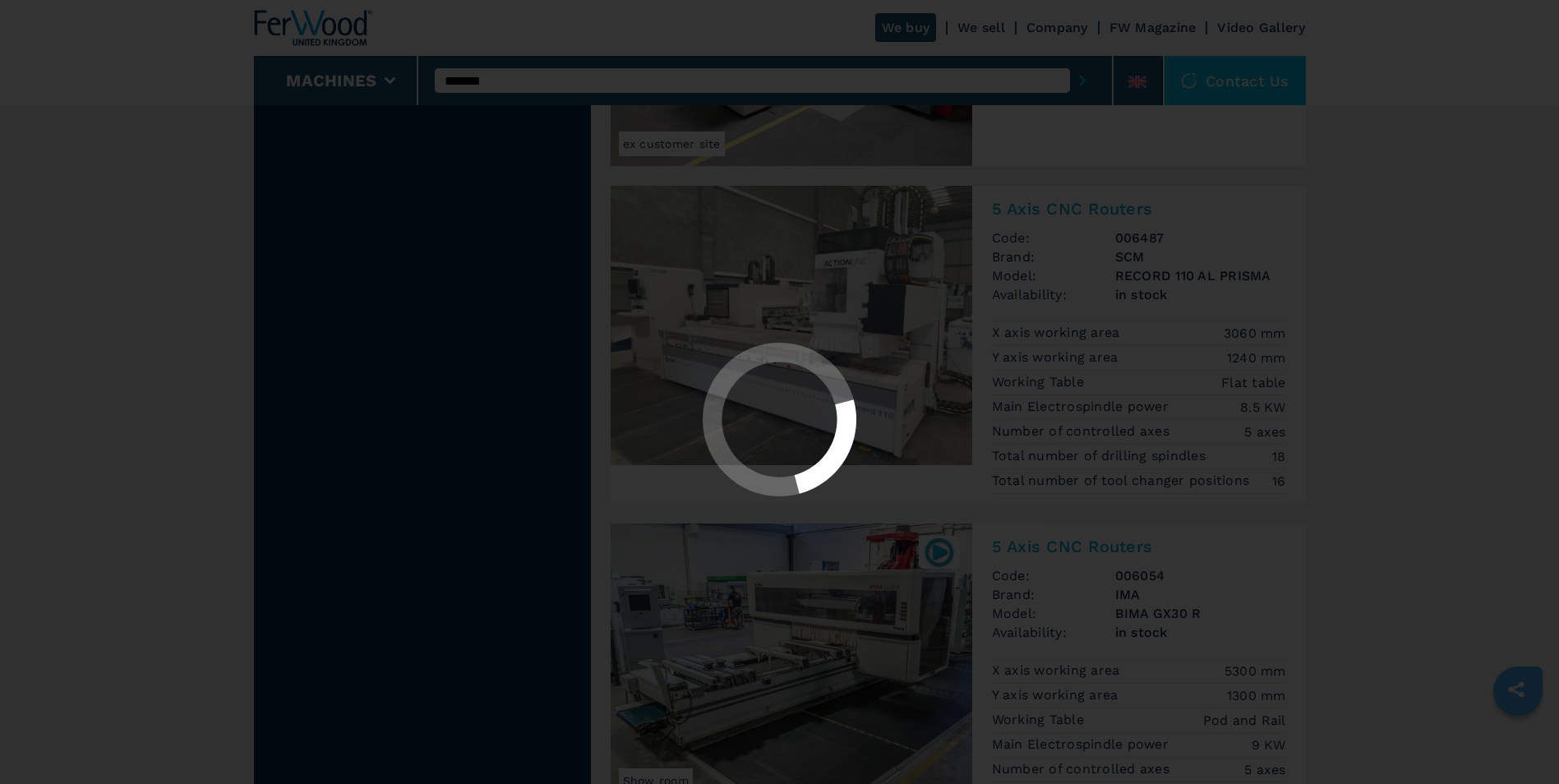
select select "*******"
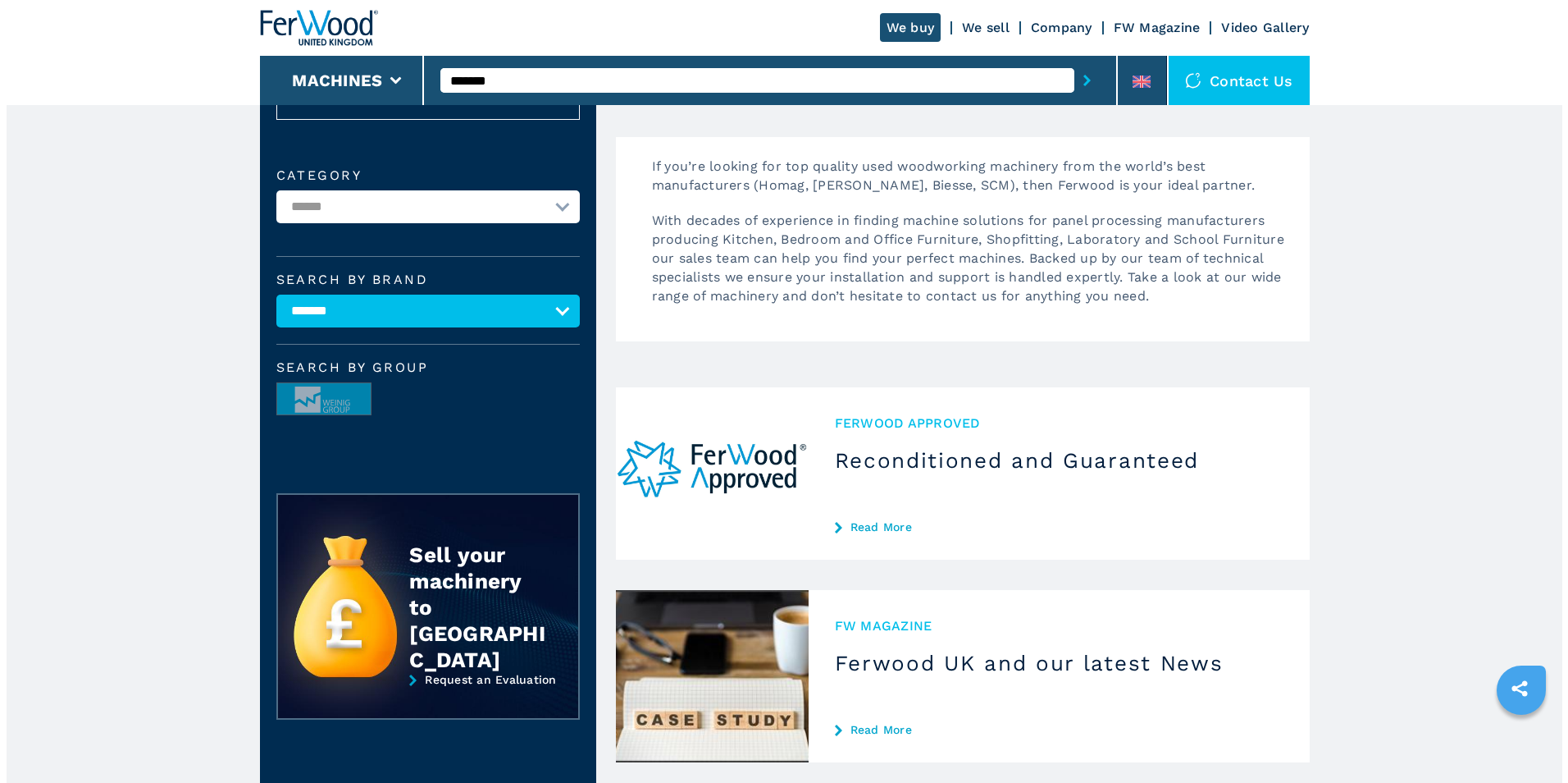
scroll to position [328, 0]
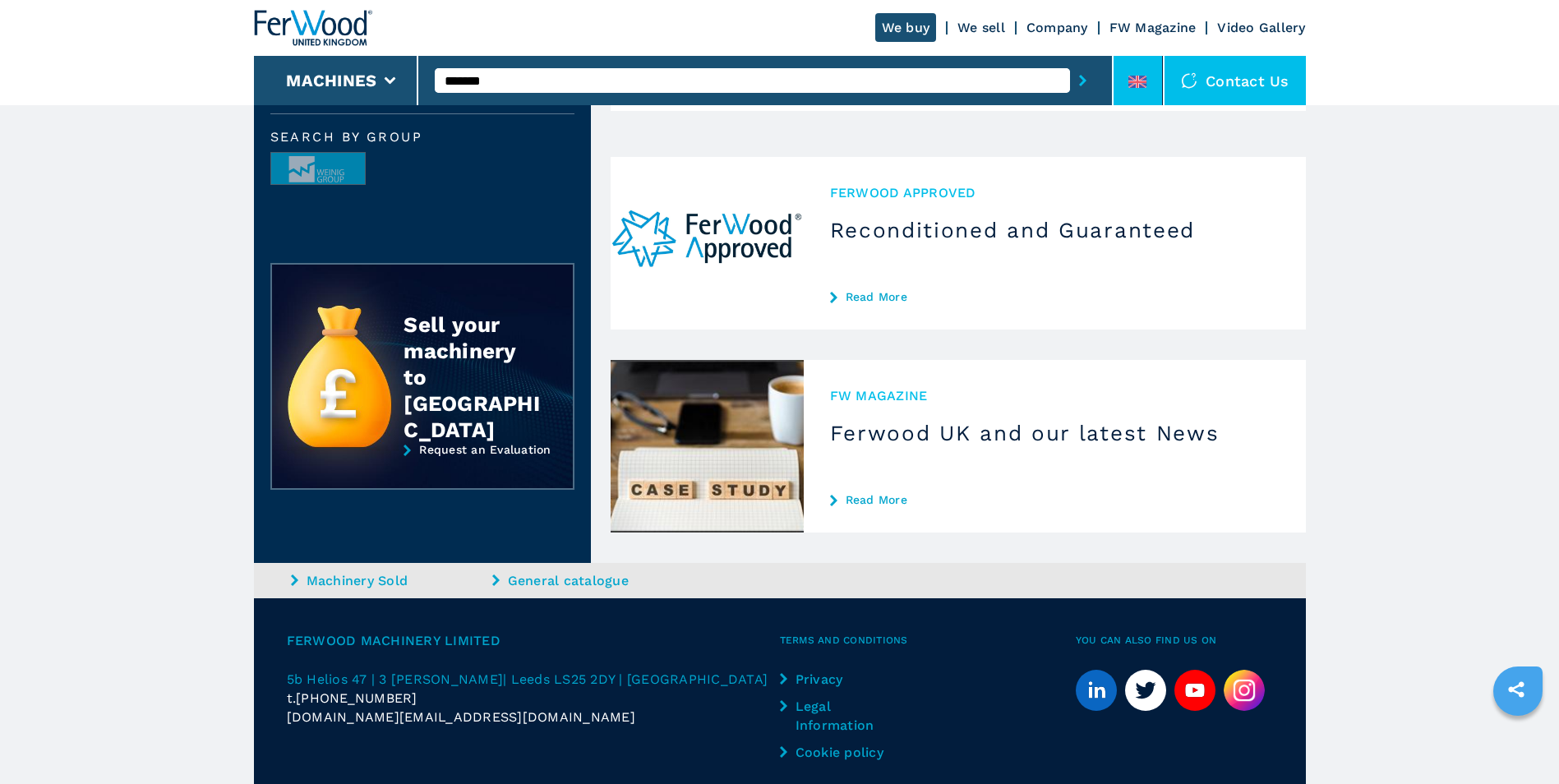
click at [1145, 81] on icon at bounding box center [1136, 81] width 18 height 3
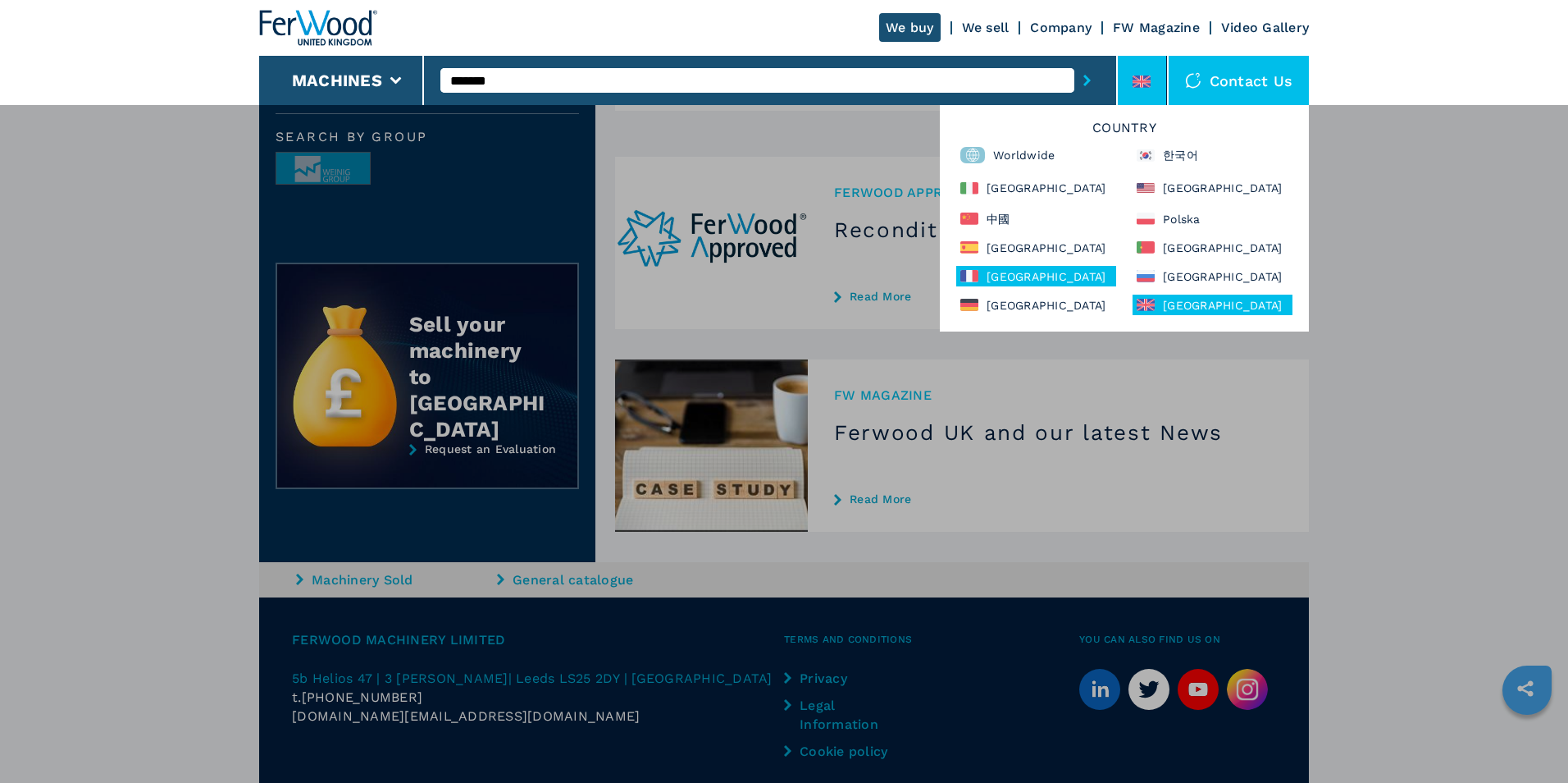
click at [1012, 273] on div "France" at bounding box center [1037, 275] width 160 height 20
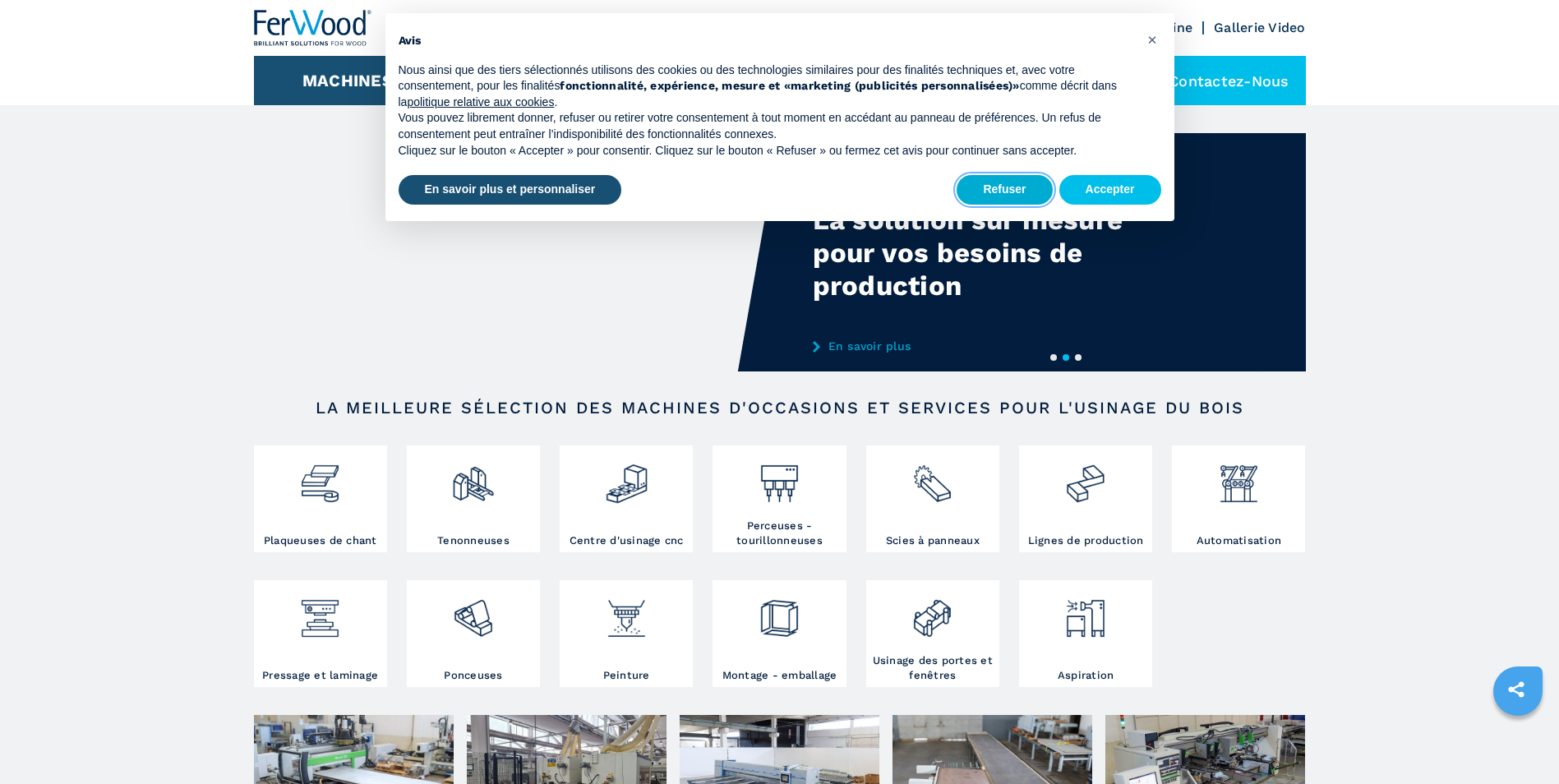
click at [1017, 201] on button "Refuser" at bounding box center [1004, 189] width 96 height 30
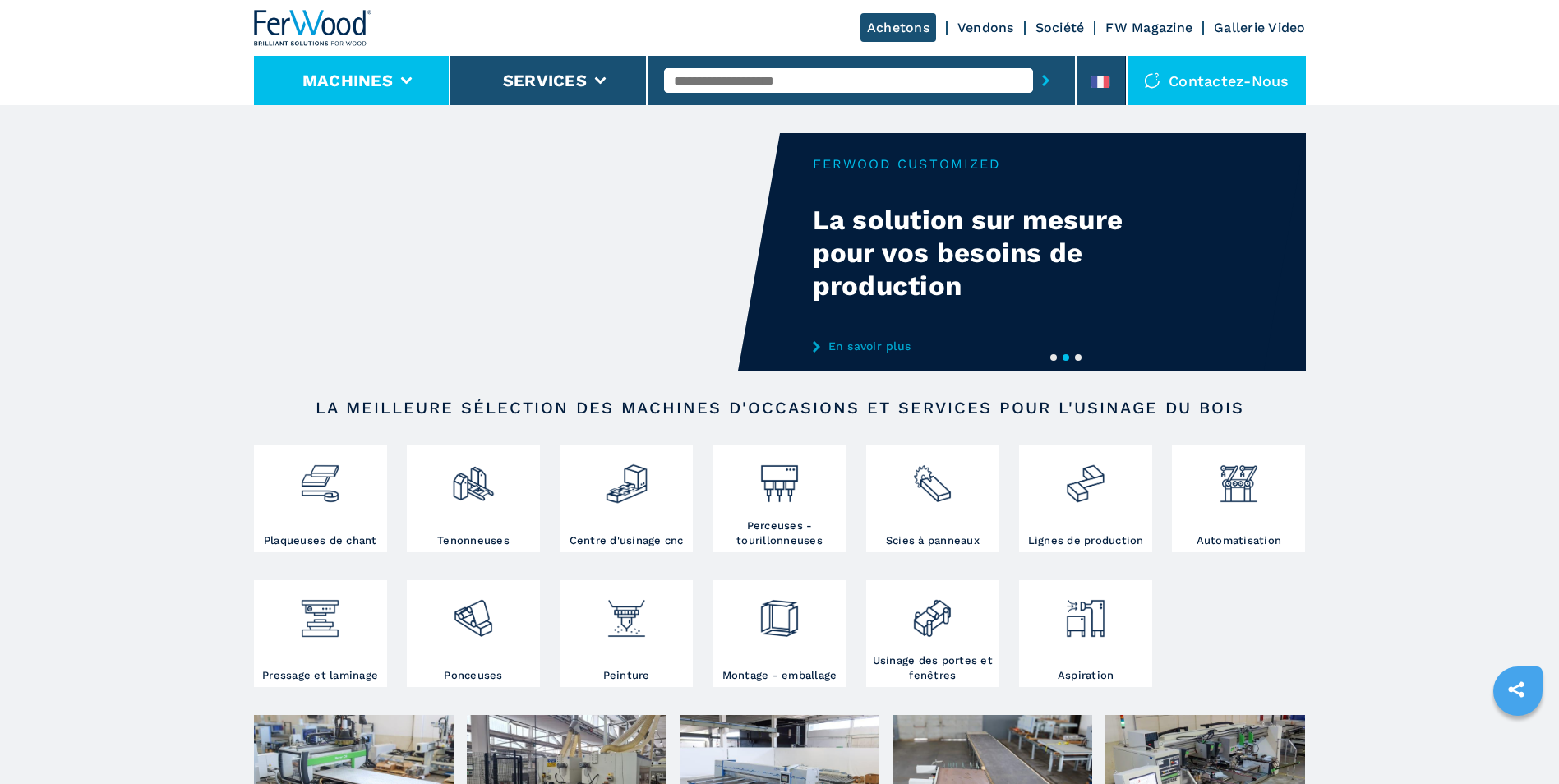
click at [398, 81] on li "Machines" at bounding box center [353, 80] width 197 height 49
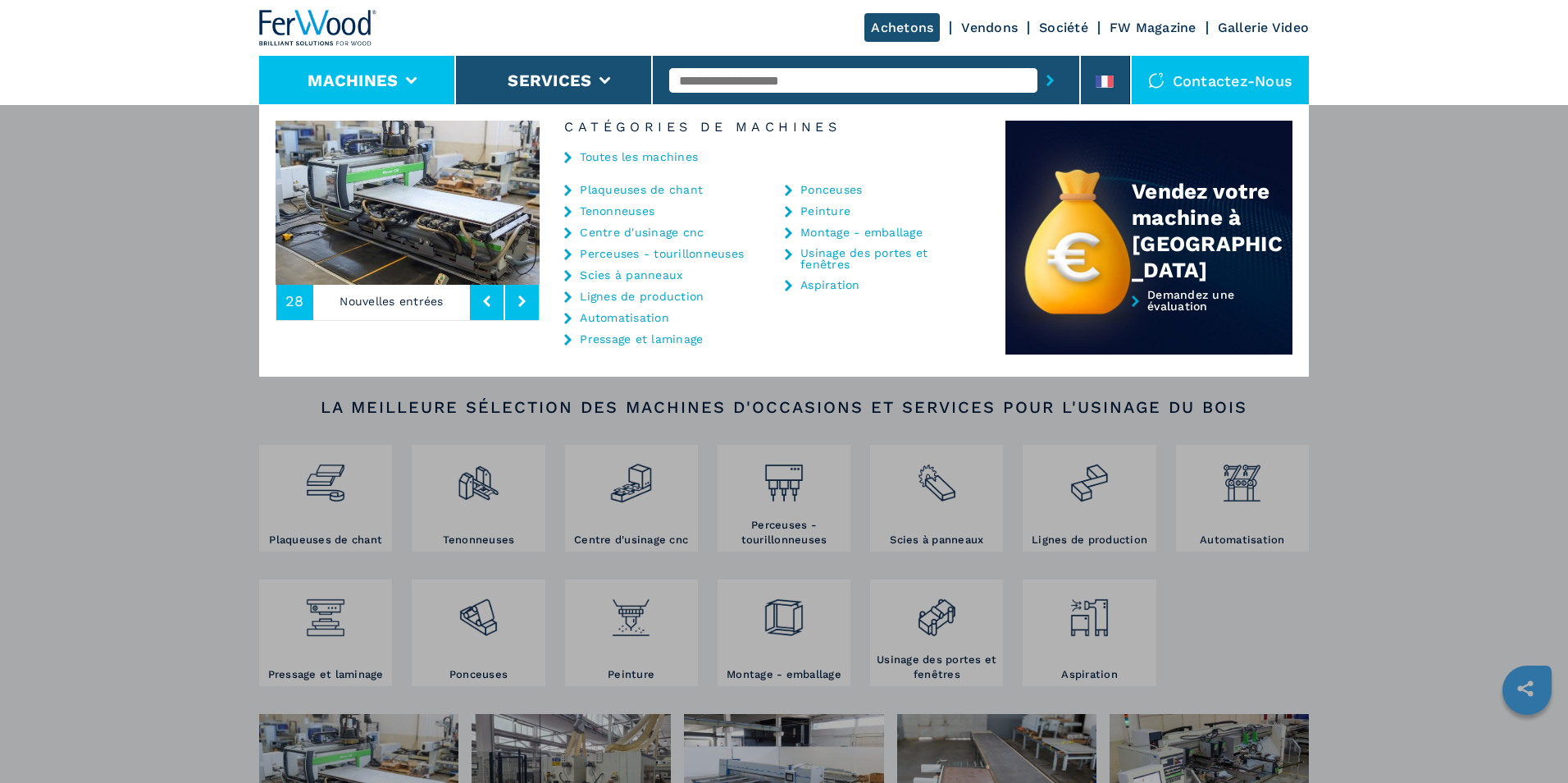
click at [397, 81] on button "Machines" at bounding box center [352, 80] width 90 height 19
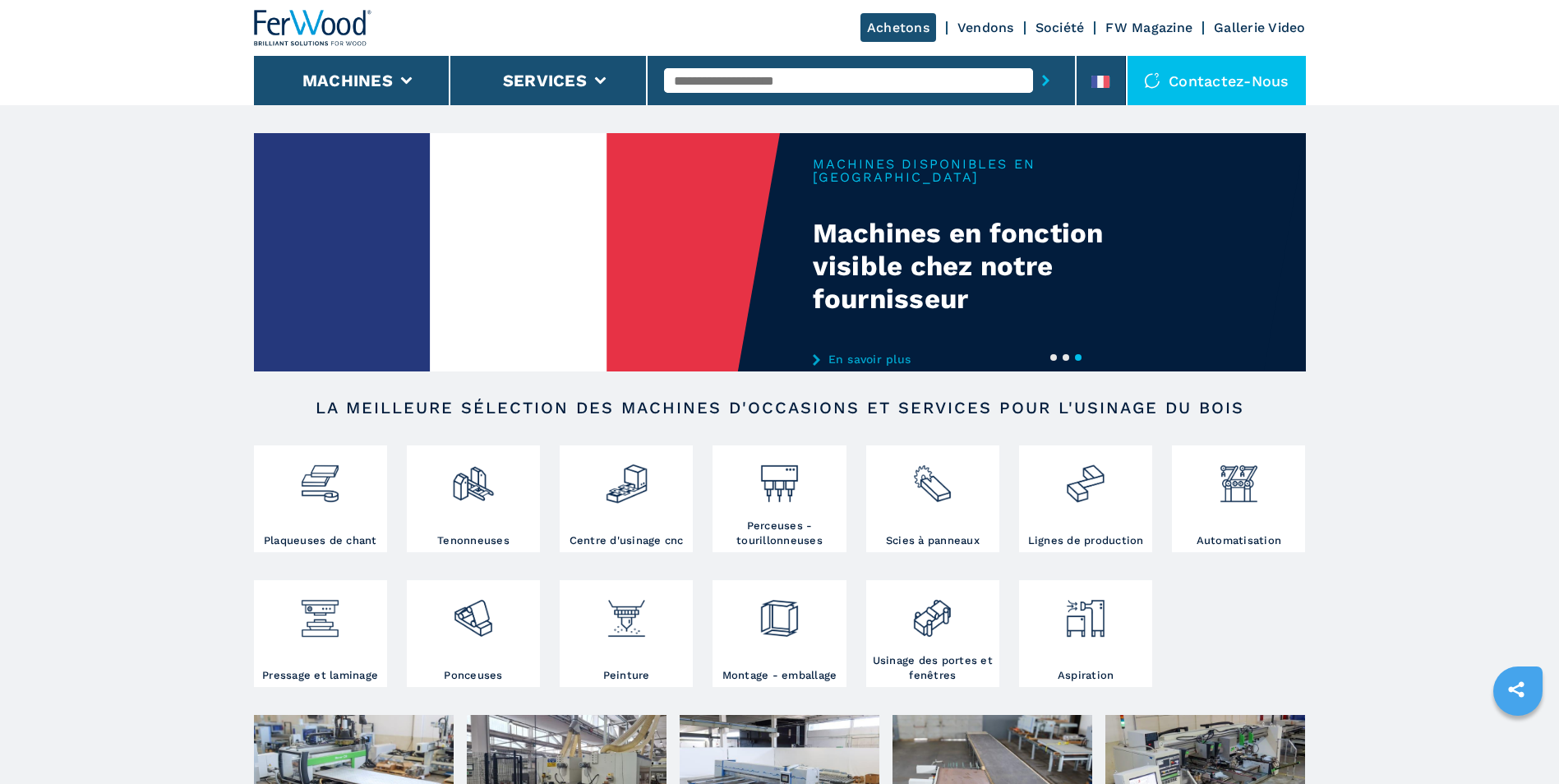
click at [861, 83] on input "text" at bounding box center [847, 80] width 368 height 24
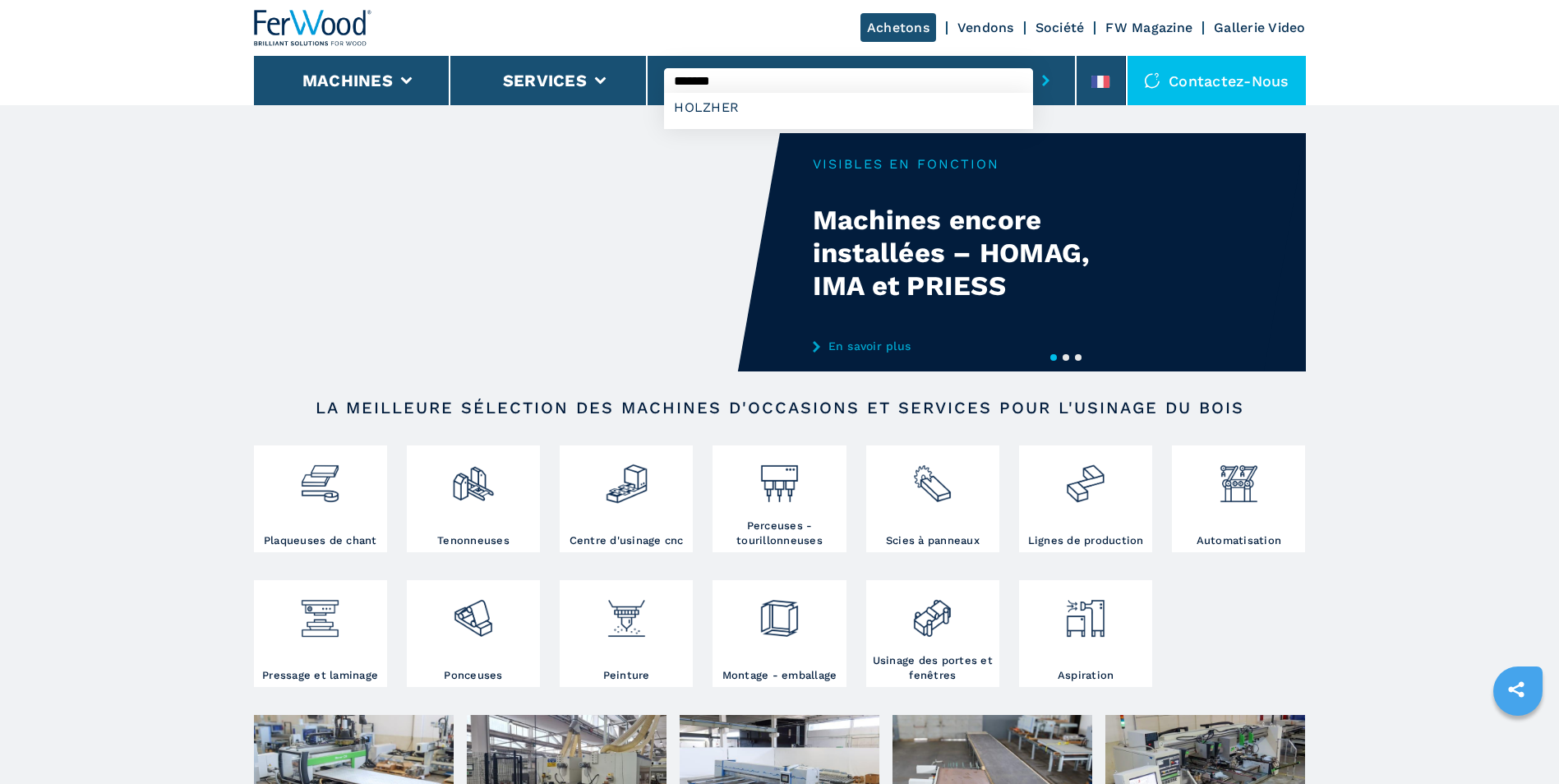
type input "*******"
click at [1046, 84] on icon "submit-button" at bounding box center [1045, 80] width 8 height 12
